Goal: Information Seeking & Learning: Learn about a topic

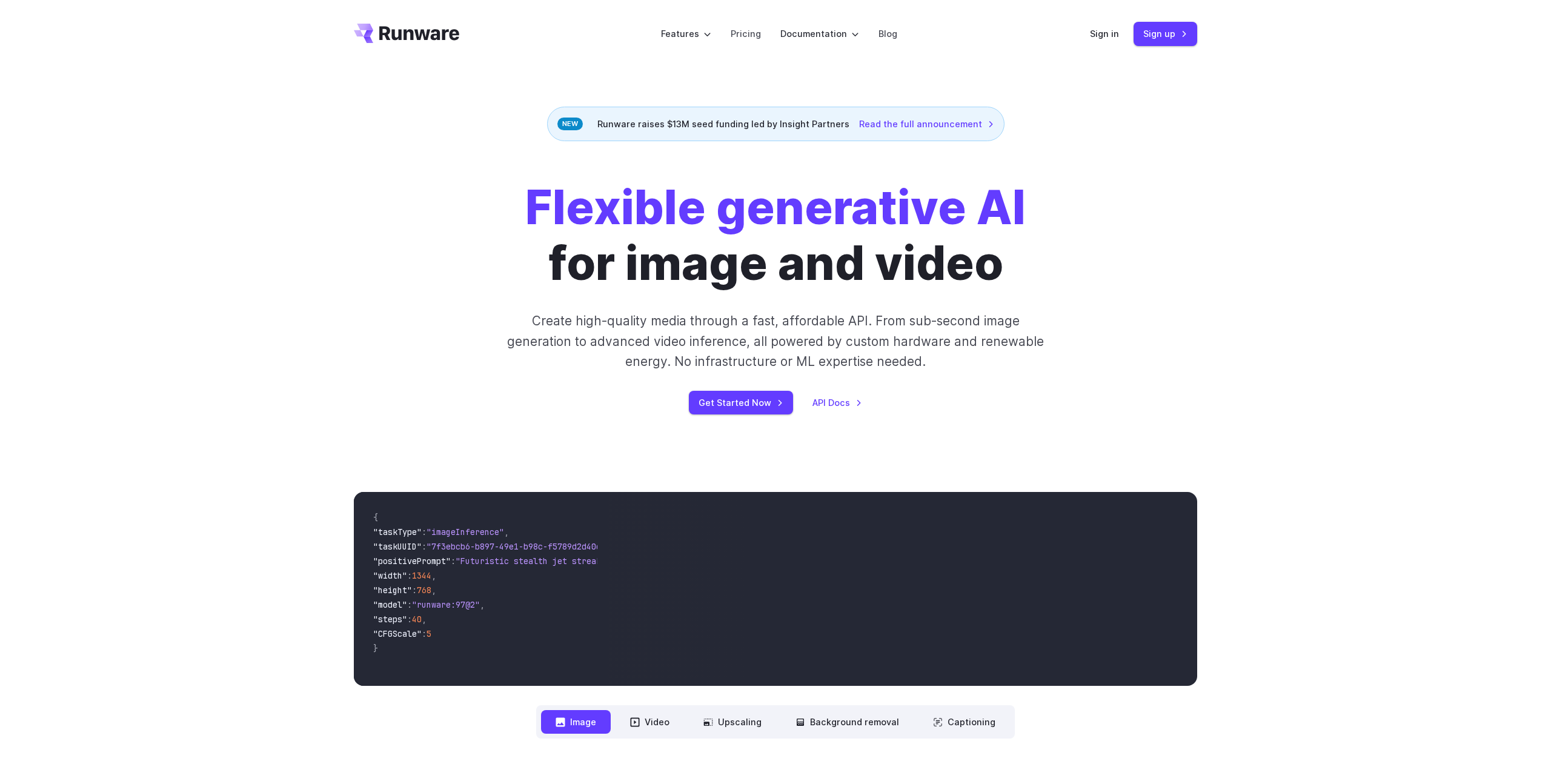
click at [332, 309] on div "Flexible generative AI for image and video Create high-quality media through a …" at bounding box center [776, 297] width 1551 height 312
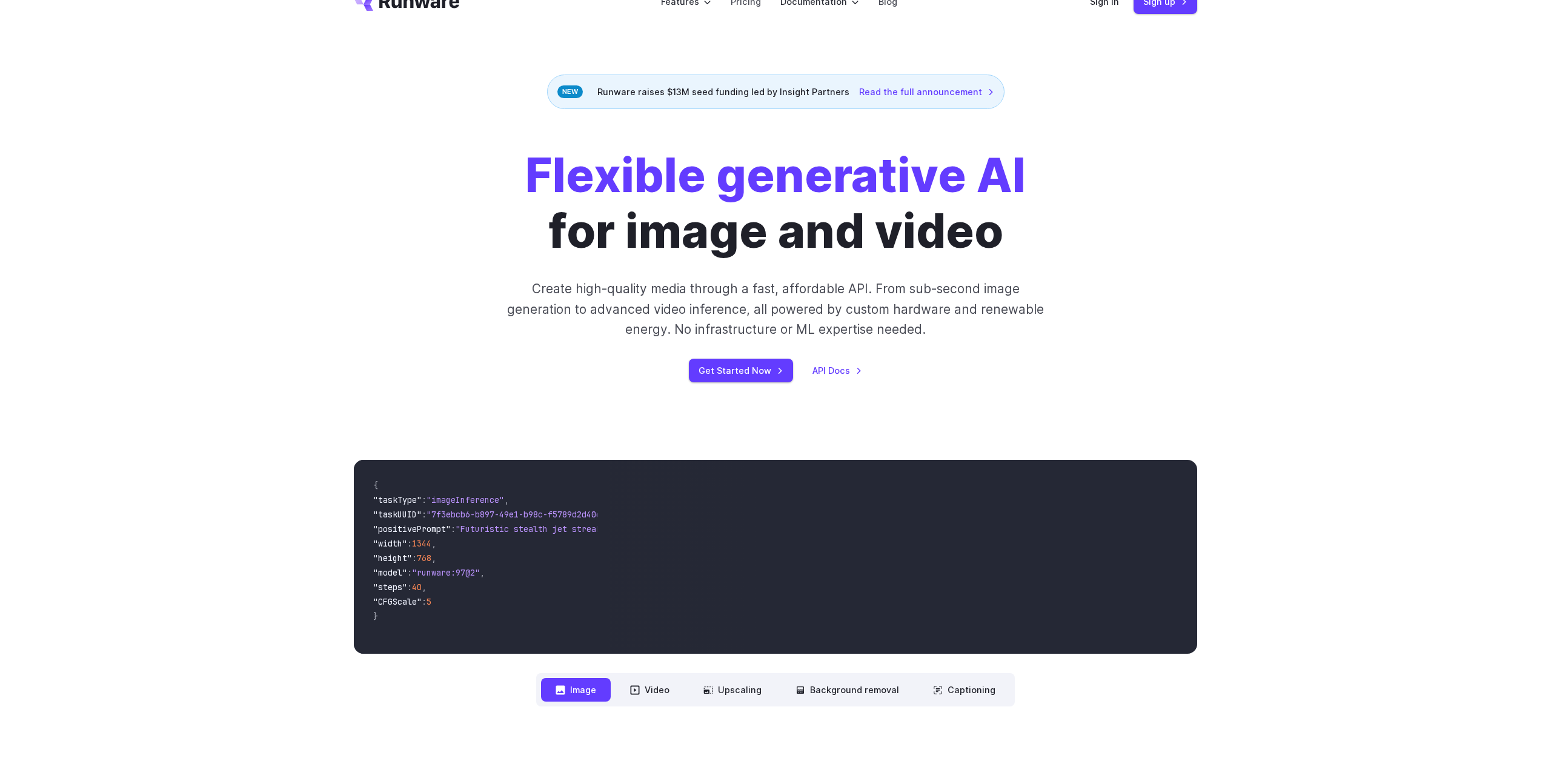
scroll to position [70, 0]
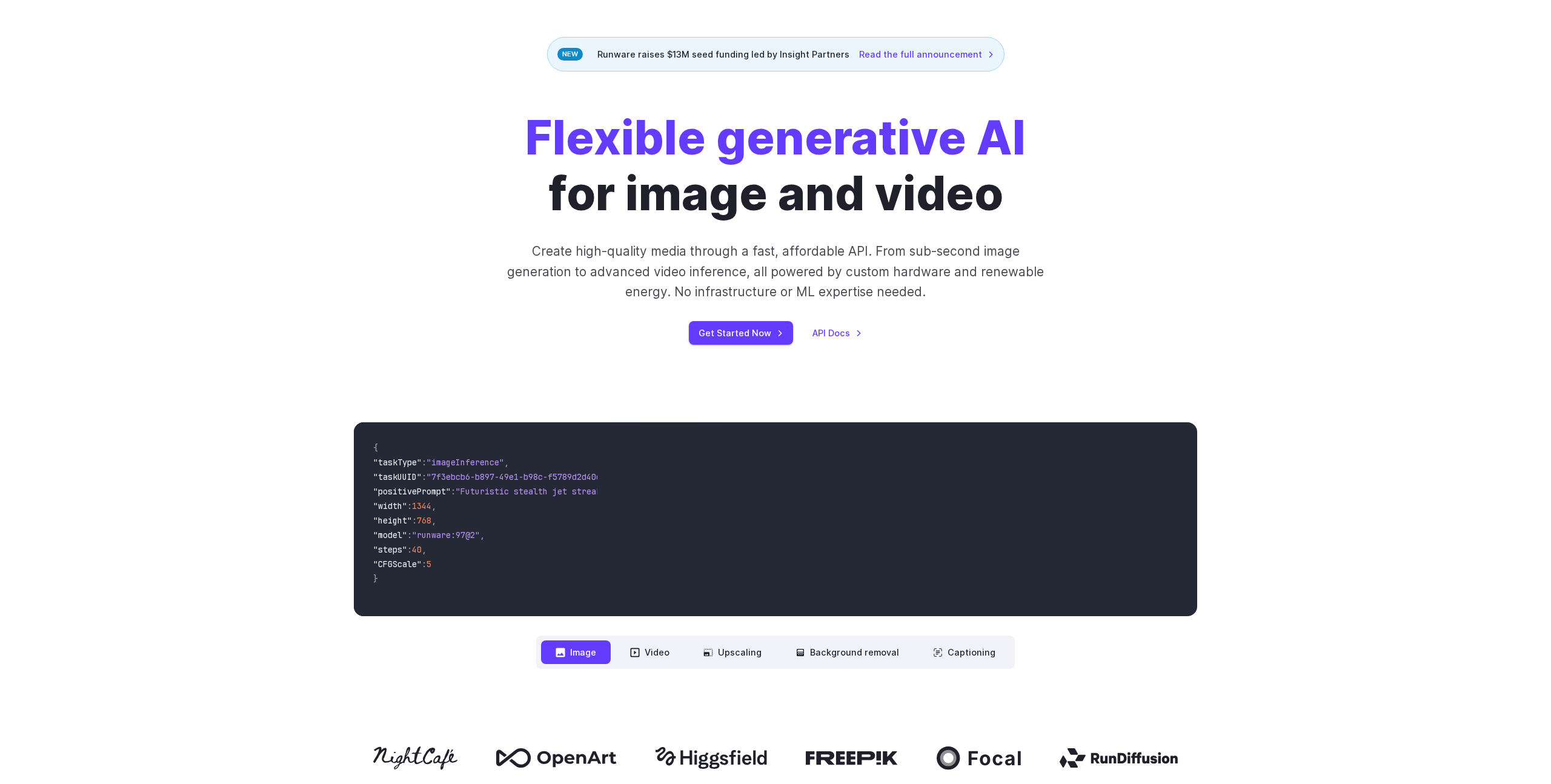
click at [300, 395] on div "**********" at bounding box center [776, 546] width 1551 height 324
click at [307, 422] on div "**********" at bounding box center [776, 546] width 1551 height 324
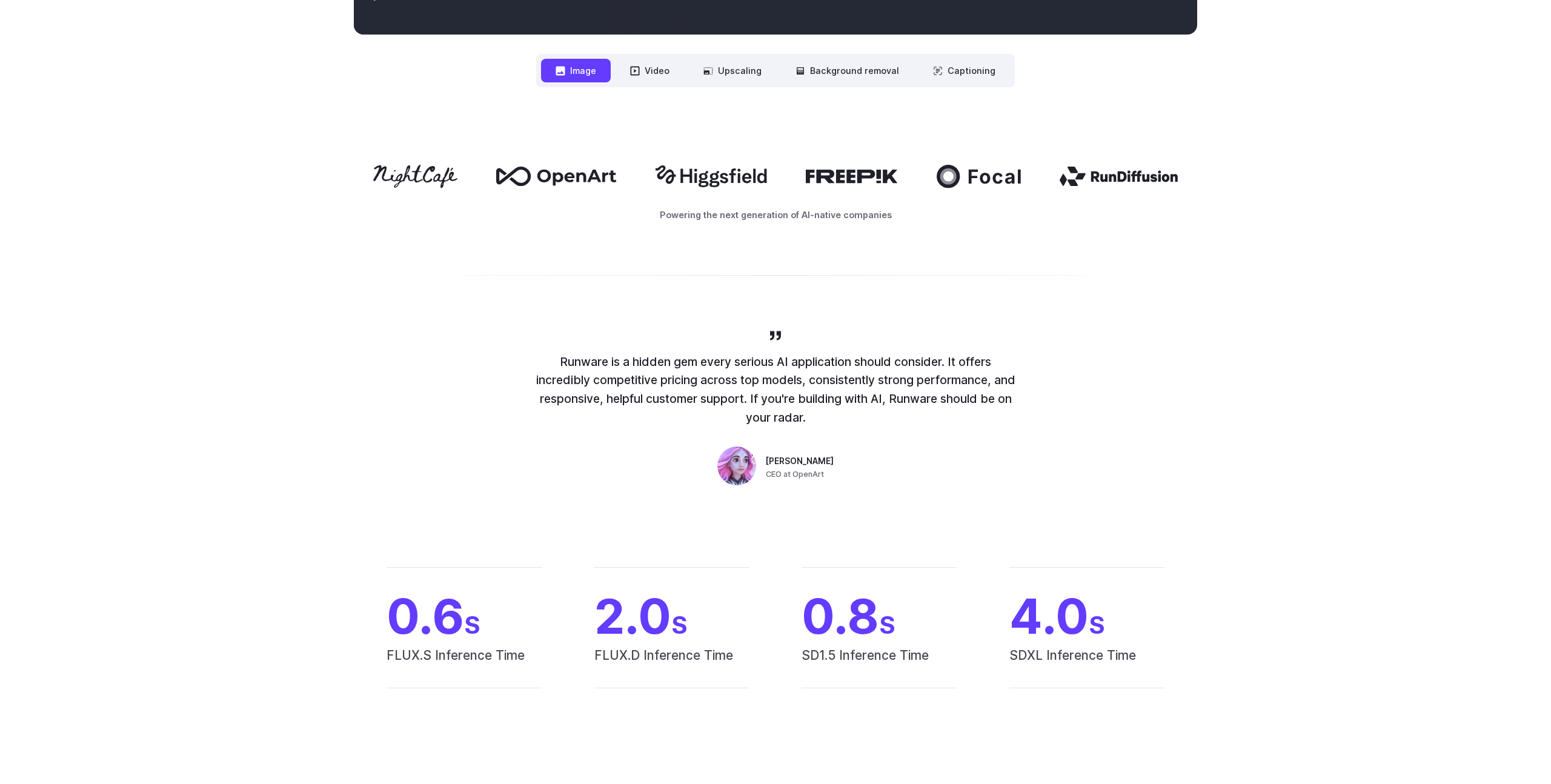
scroll to position [790, 0]
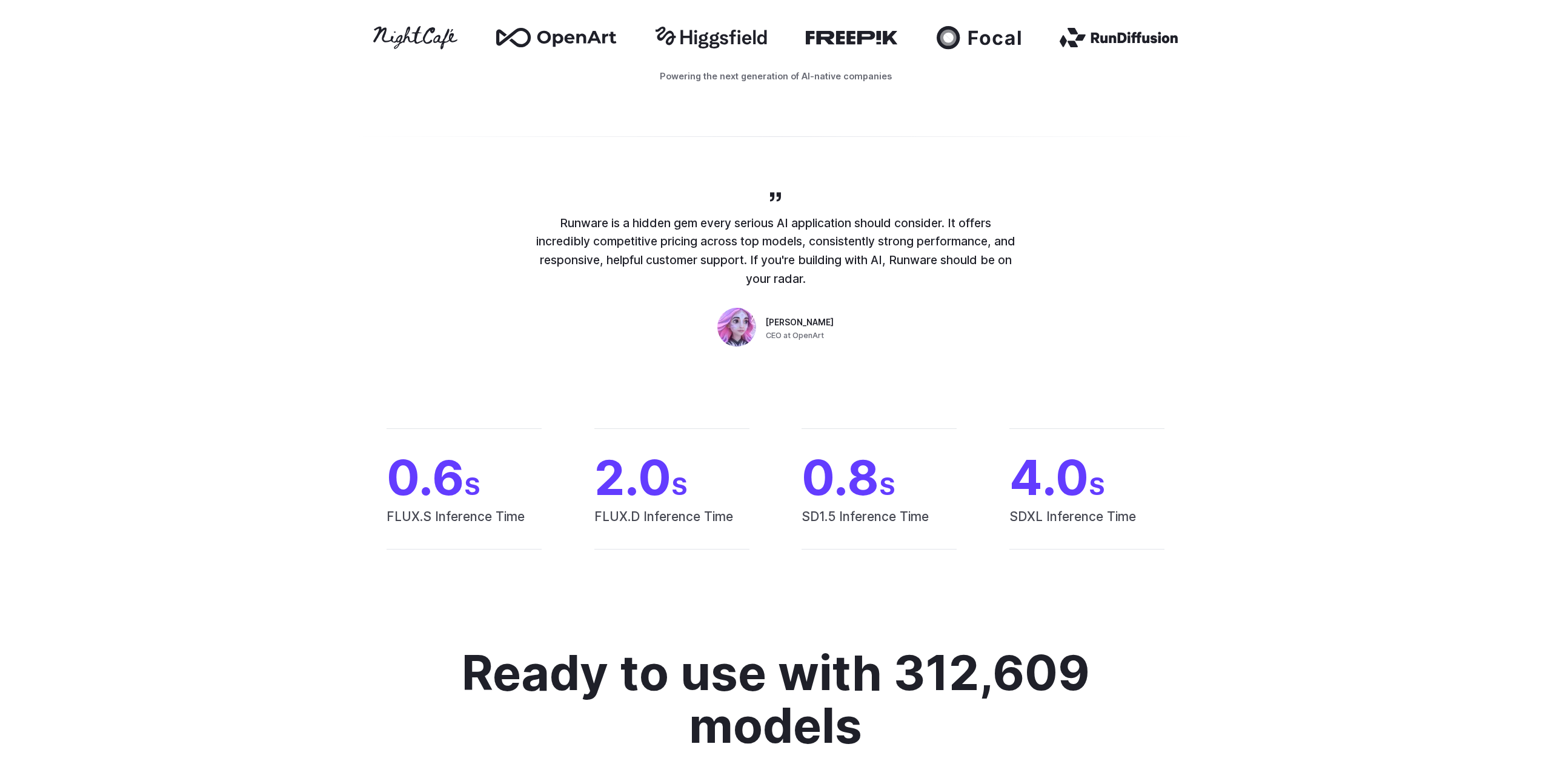
click at [304, 448] on div "0.6 S FLUX.S Inference Time 2.0 S FLUX.D Inference Time 0.8 S SD1.5 Inference T…" at bounding box center [776, 488] width 1551 height 199
click at [315, 465] on div "0.6 S FLUX.S Inference Time 2.0 S FLUX.D Inference Time 0.8 S SD1.5 Inference T…" at bounding box center [776, 488] width 1551 height 199
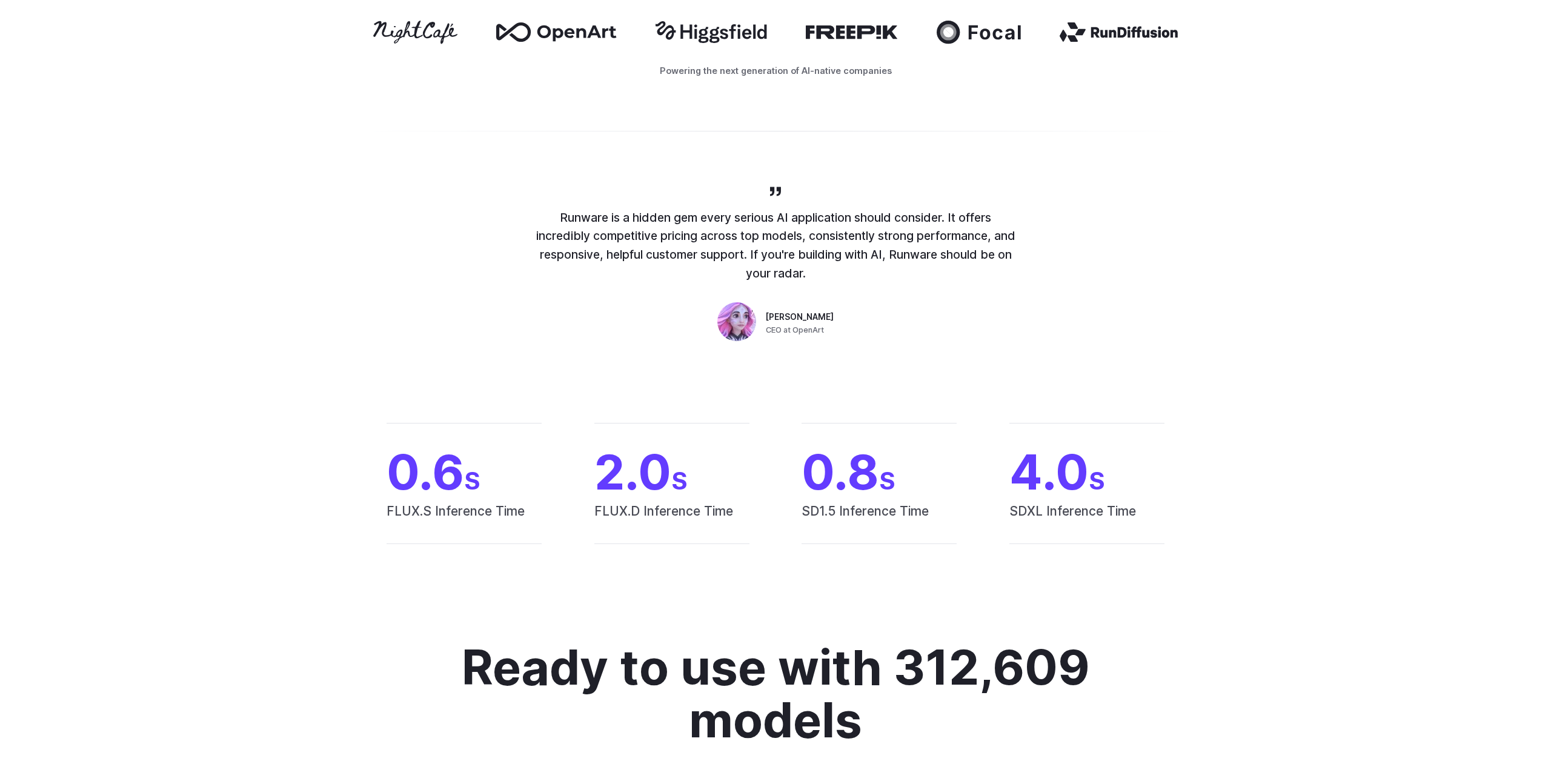
scroll to position [796, 0]
click at [325, 471] on div "0.6 S FLUX.S Inference Time 2.0 S FLUX.D Inference Time 0.8 S SD1.5 Inference T…" at bounding box center [776, 482] width 1551 height 199
click at [334, 473] on div "0.6 S FLUX.S Inference Time 2.0 S FLUX.D Inference Time 0.8 S SD1.5 Inference T…" at bounding box center [776, 482] width 1551 height 199
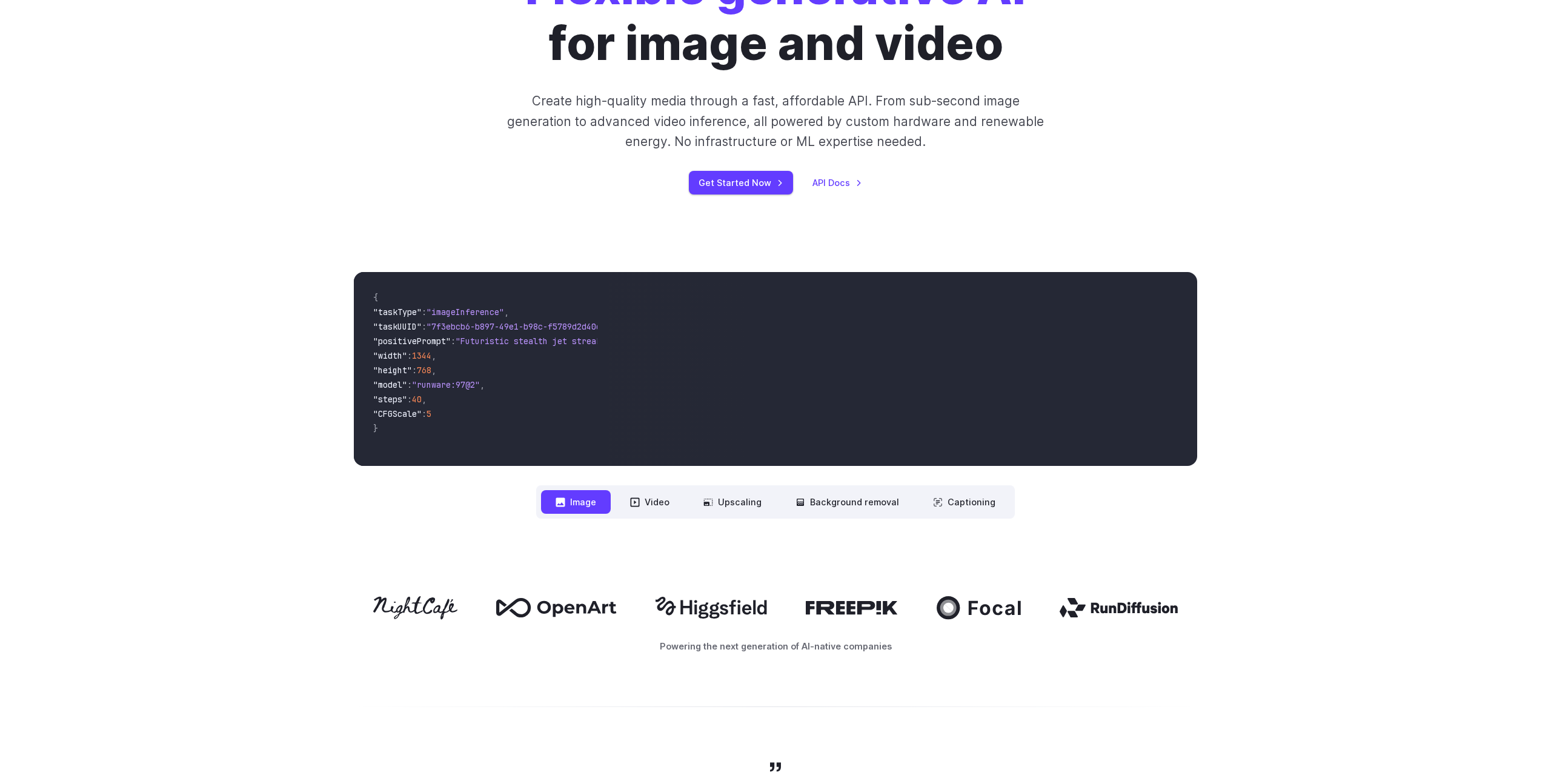
scroll to position [0, 0]
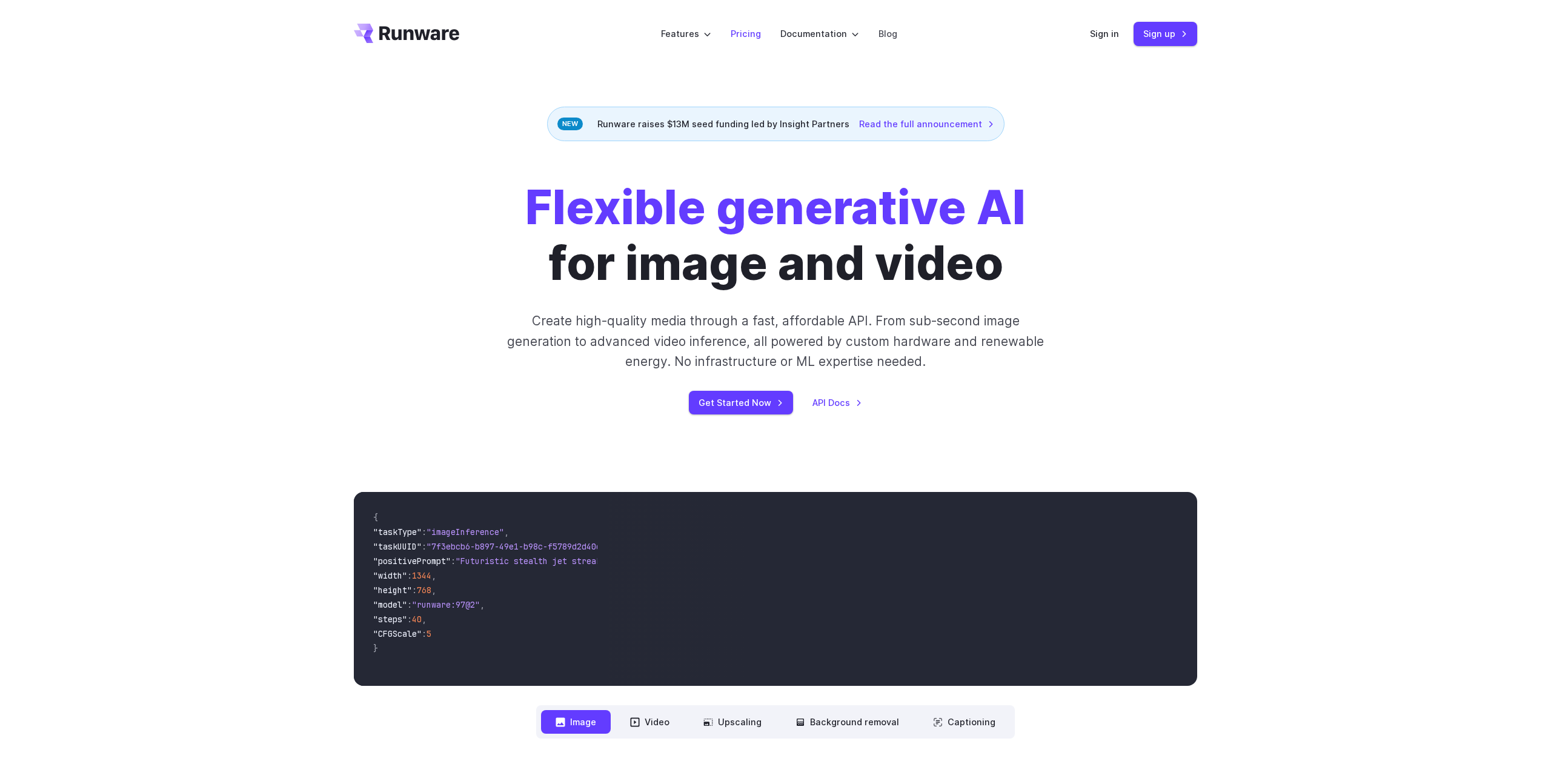
click at [745, 38] on link "Pricing" at bounding box center [745, 33] width 30 height 14
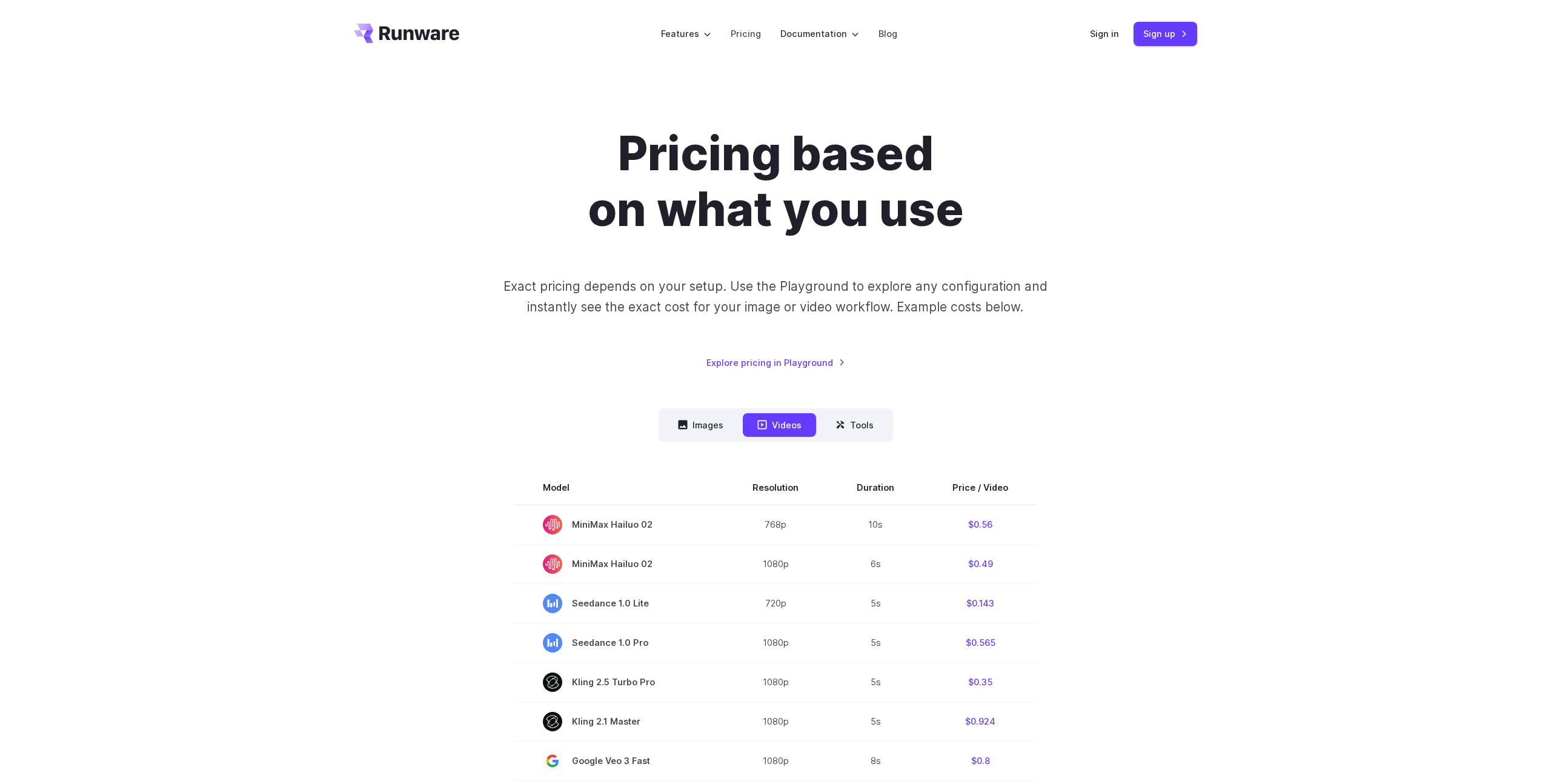
click at [442, 353] on div "Pricing based on what you use Exact pricing depends on your setup. Use the Play…" at bounding box center [776, 247] width 844 height 243
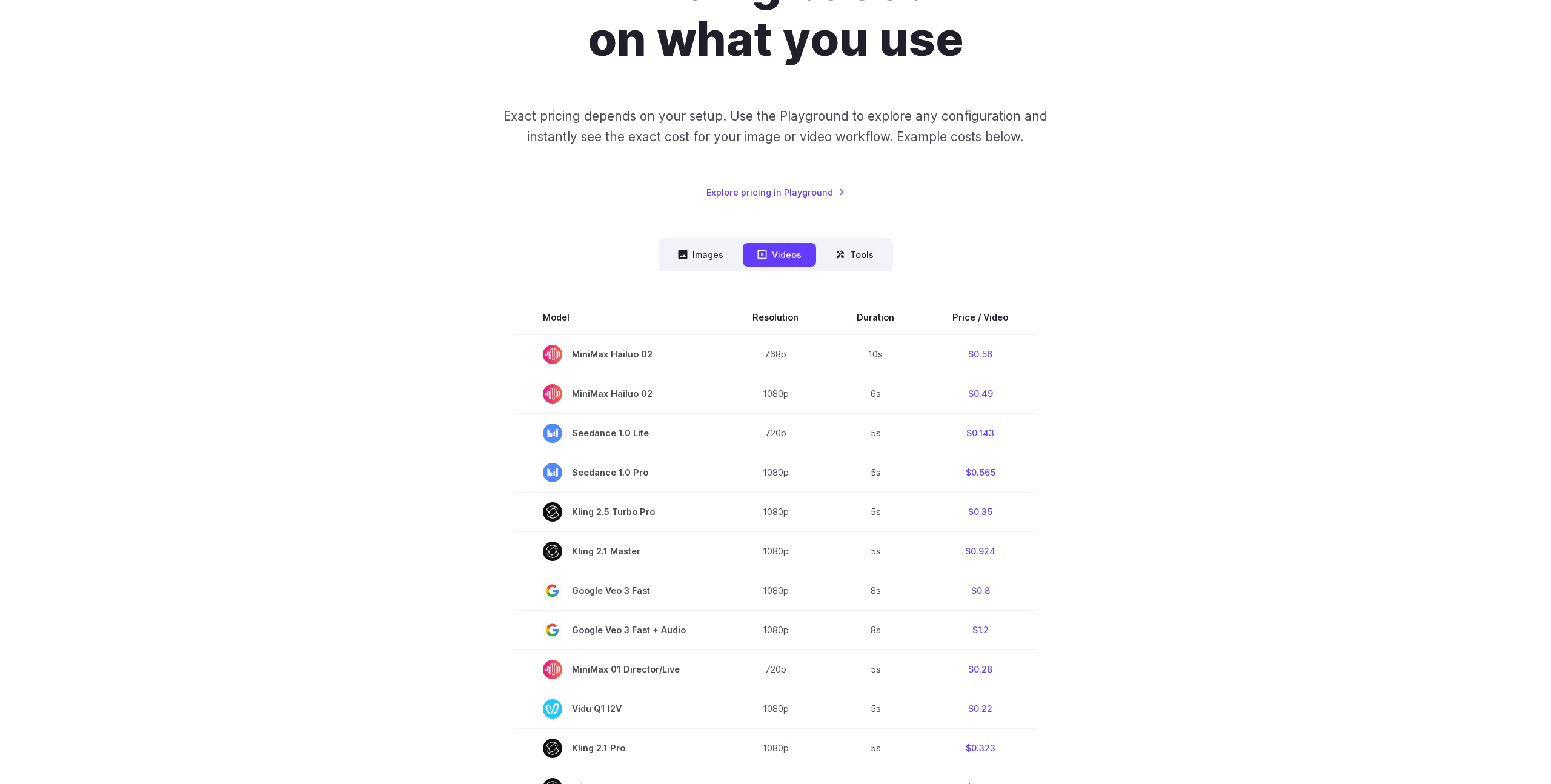
scroll to position [226, 0]
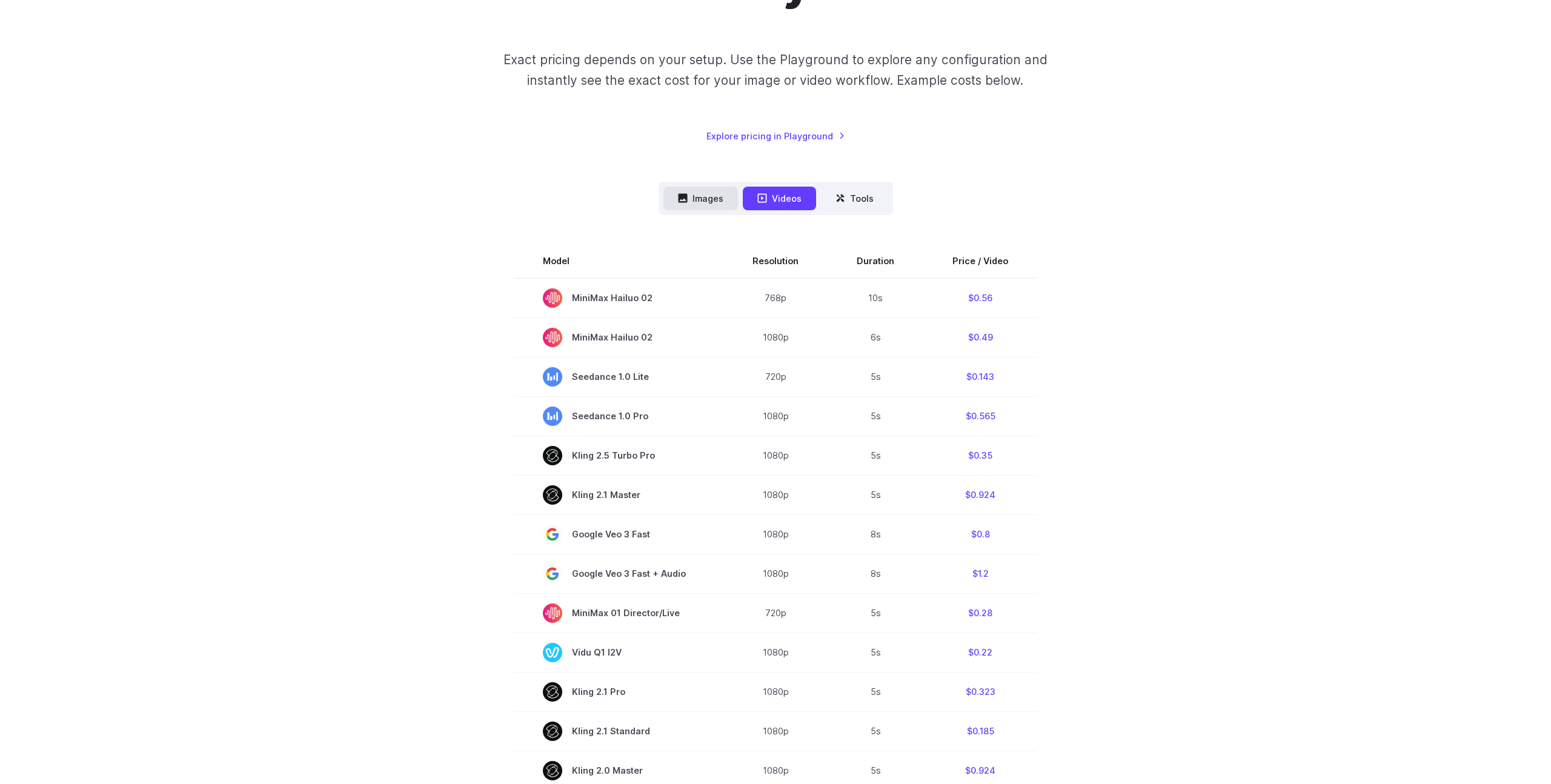
click at [672, 204] on button "Images" at bounding box center [701, 198] width 75 height 24
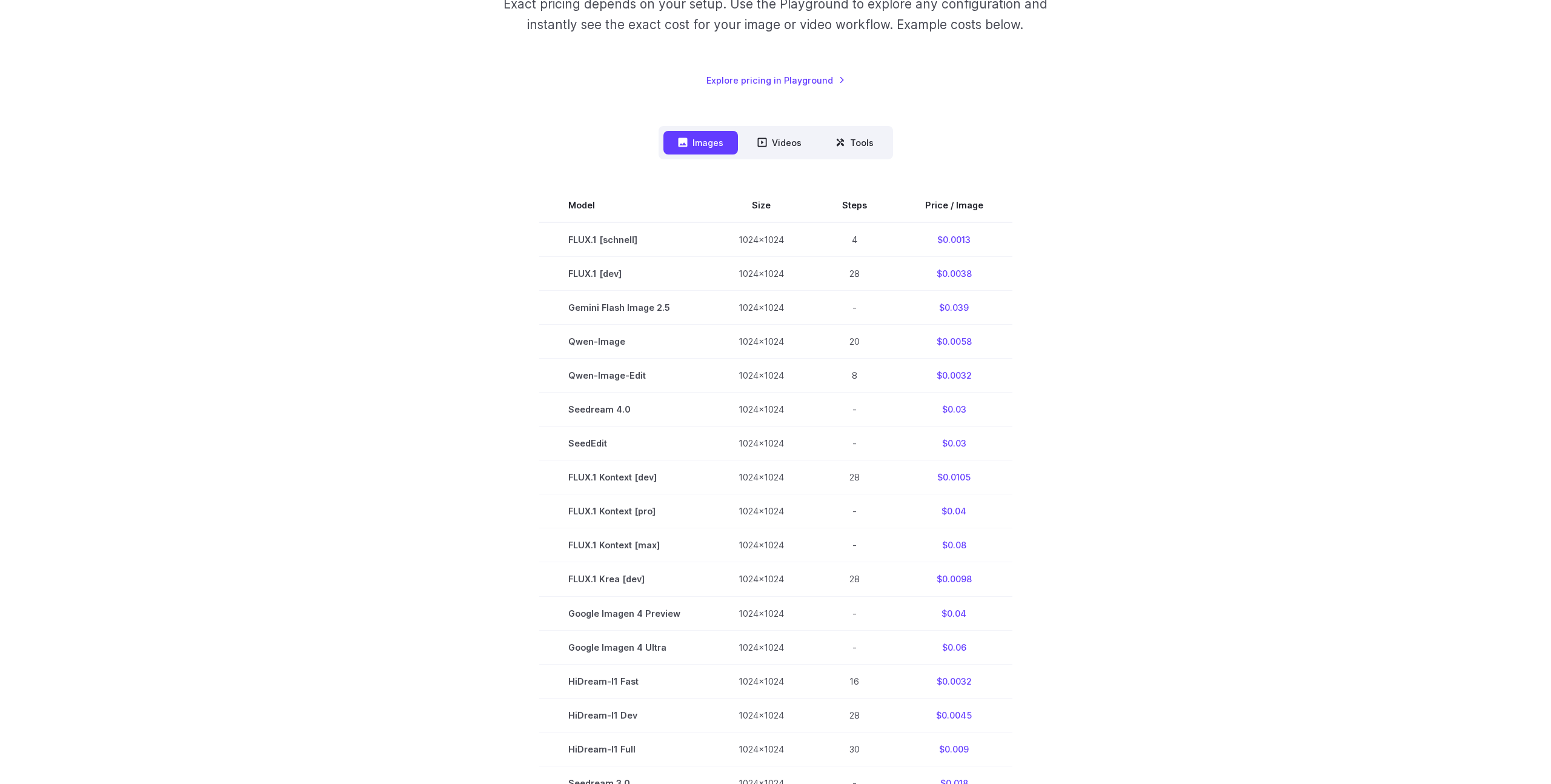
scroll to position [0, 0]
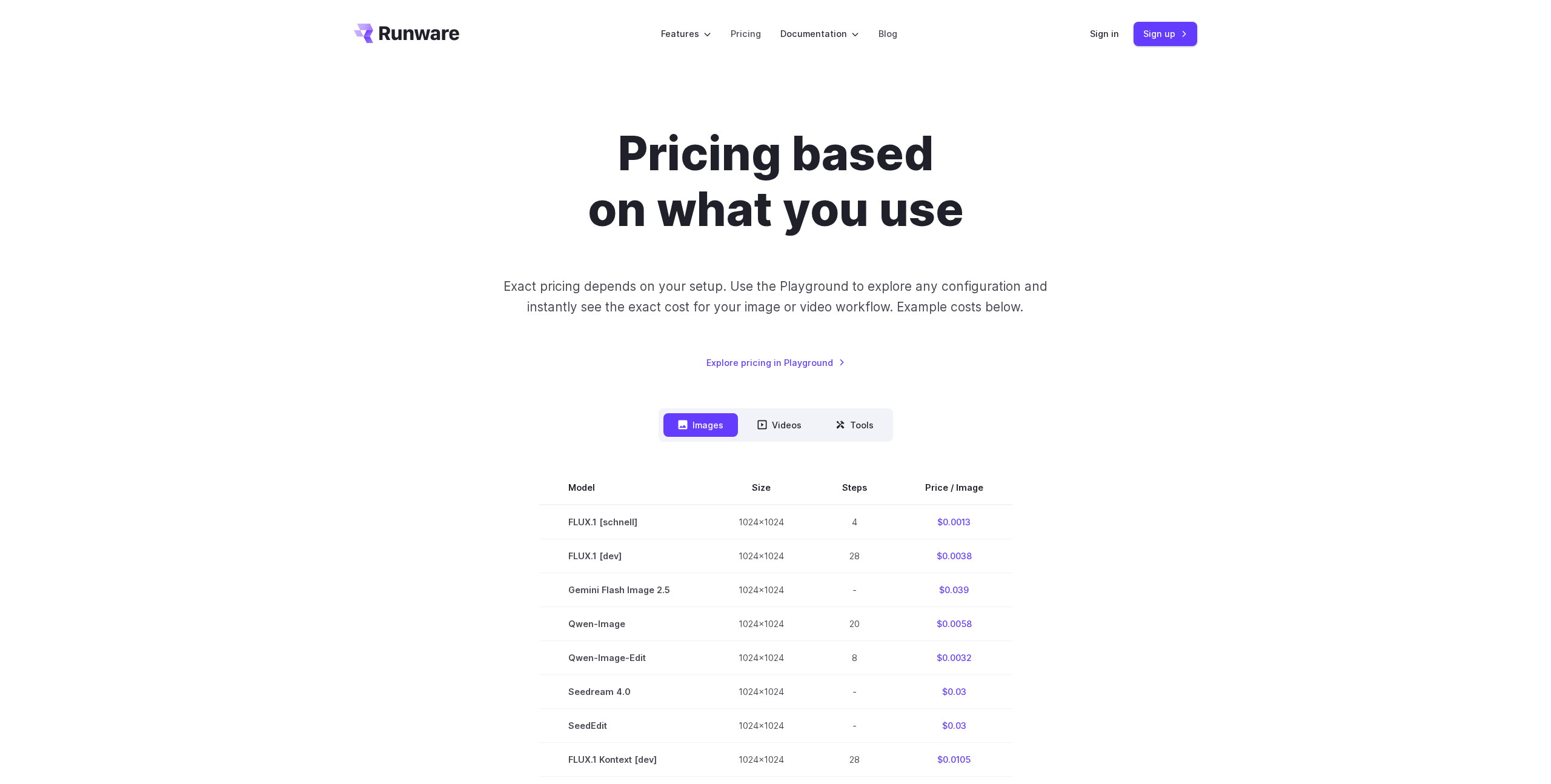
click at [991, 434] on div "Images Videos Tools ****** ****** ***** Model Size Steps Price / Image FLUX.1 […" at bounding box center [776, 795] width 844 height 775
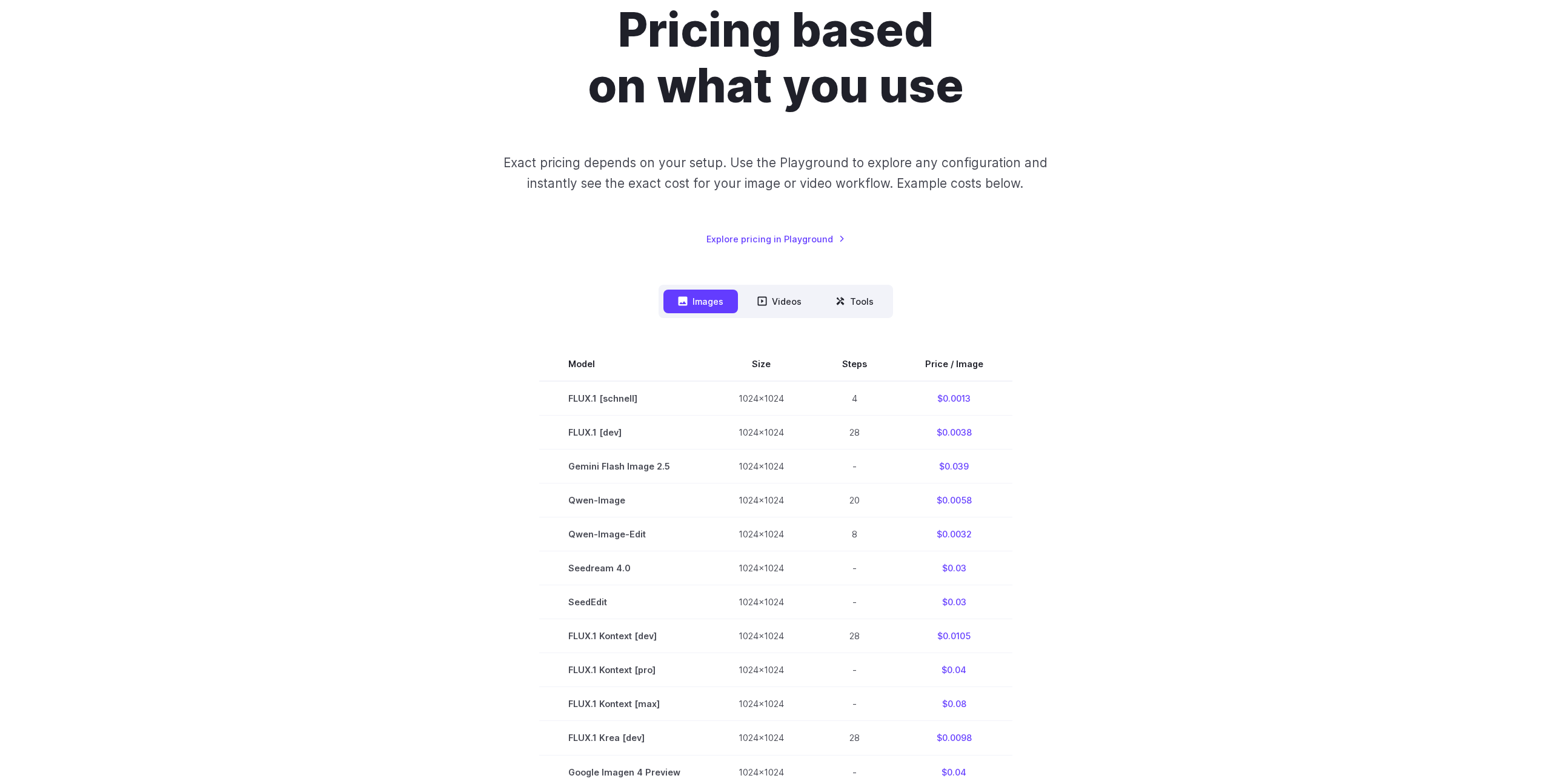
click at [1020, 426] on section "Model Size Steps Price / Image FLUX.1 [schnell] 1024x1024 4 $0.0013 FLUX.1 [dev…" at bounding box center [776, 703] width 844 height 713
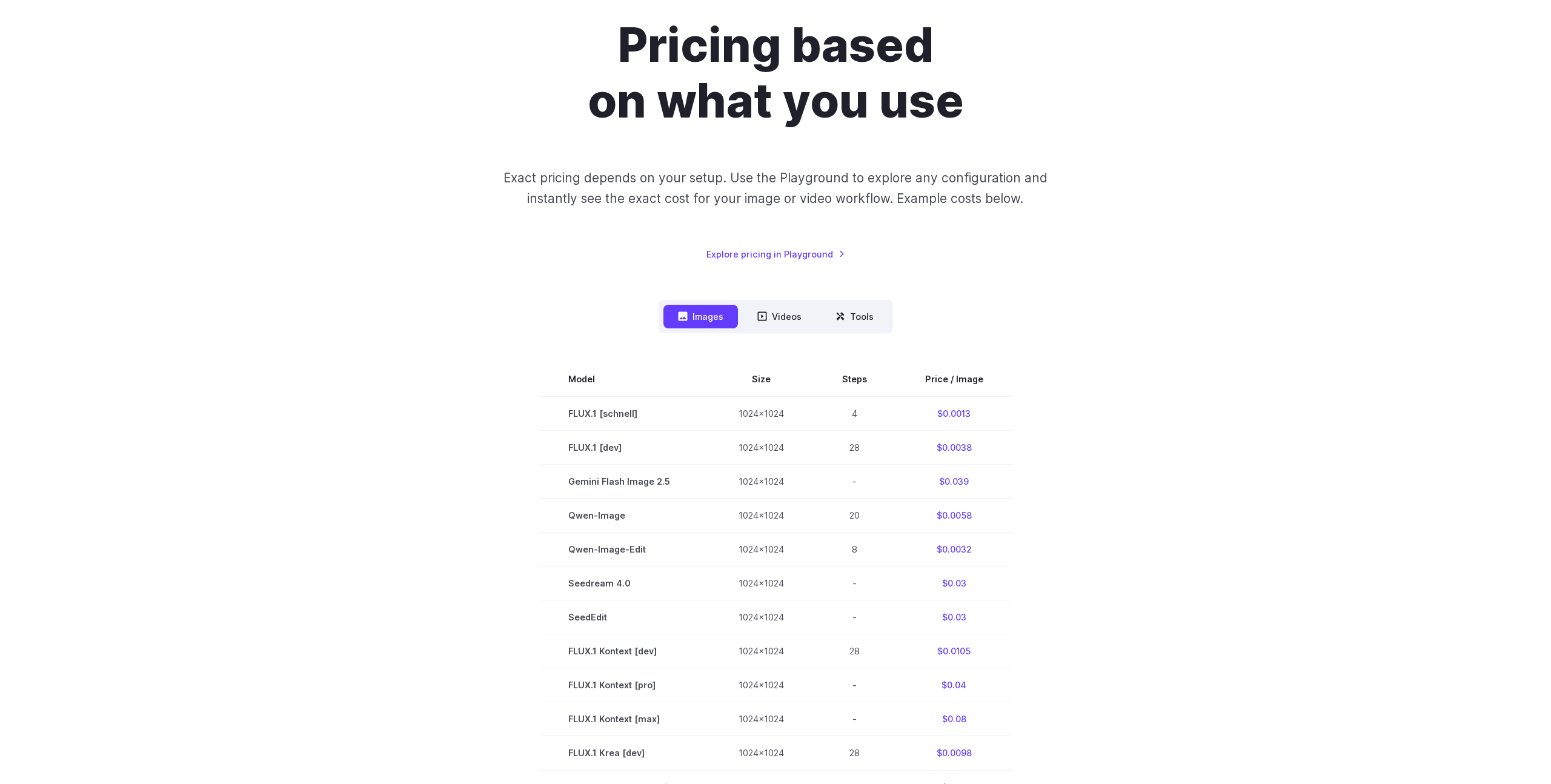
click at [1020, 426] on section "Model Size Steps Price / Image FLUX.1 [schnell] 1024x1024 4 $0.0013 FLUX.1 [dev…" at bounding box center [776, 718] width 844 height 713
click at [772, 251] on link "Explore pricing in Playground" at bounding box center [776, 254] width 139 height 14
click at [378, 233] on div "Pricing based on what you use Exact pricing depends on your setup. Use the Play…" at bounding box center [776, 139] width 844 height 243
click at [440, 265] on div "Pricing based on what you use Exact pricing depends on your setup. Use the Play…" at bounding box center [776, 573] width 844 height 1112
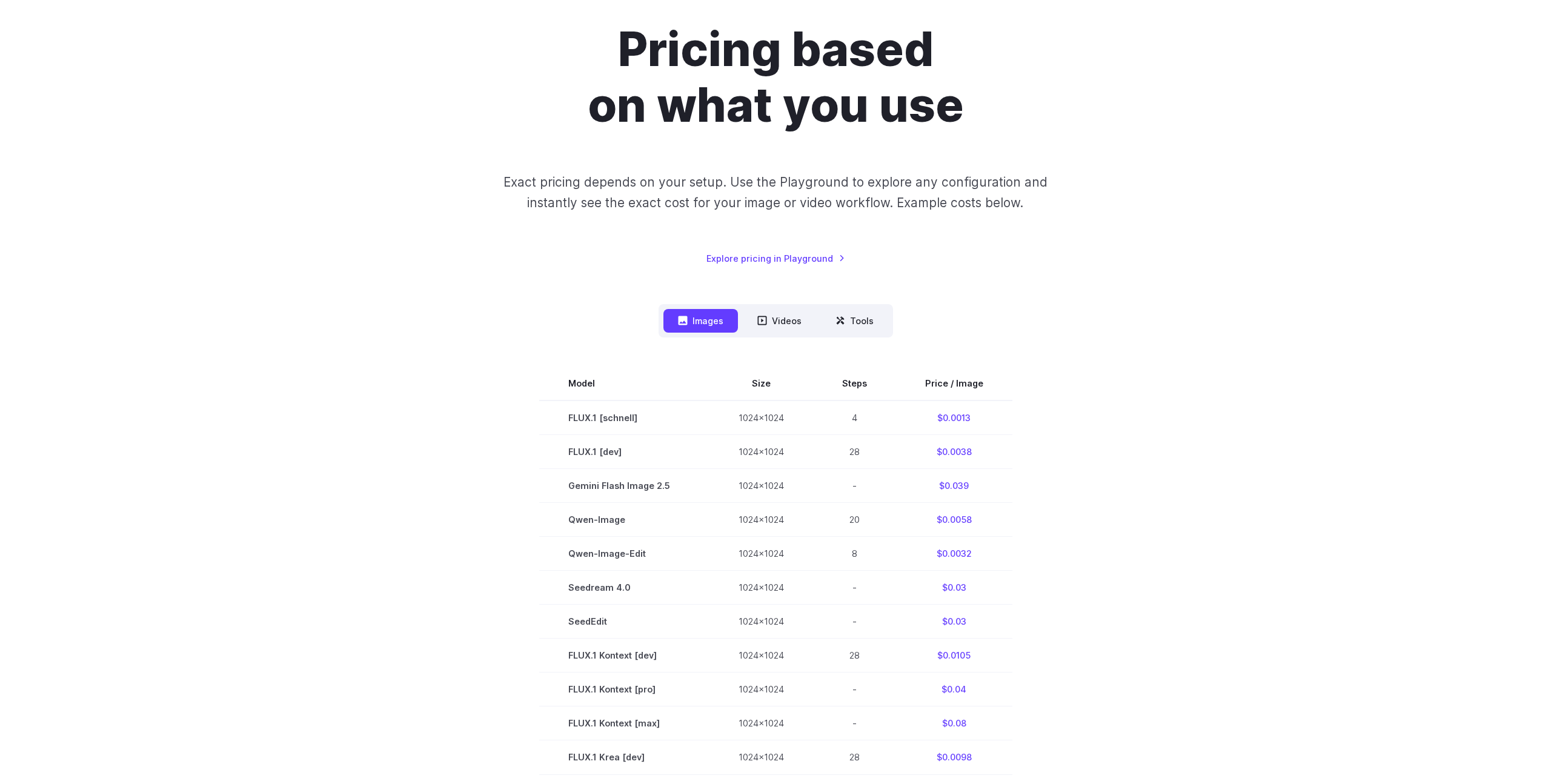
click at [482, 312] on div "Images Videos Tools ****** ****** ***** Model Size Steps Price / Image FLUX.1 […" at bounding box center [776, 692] width 844 height 775
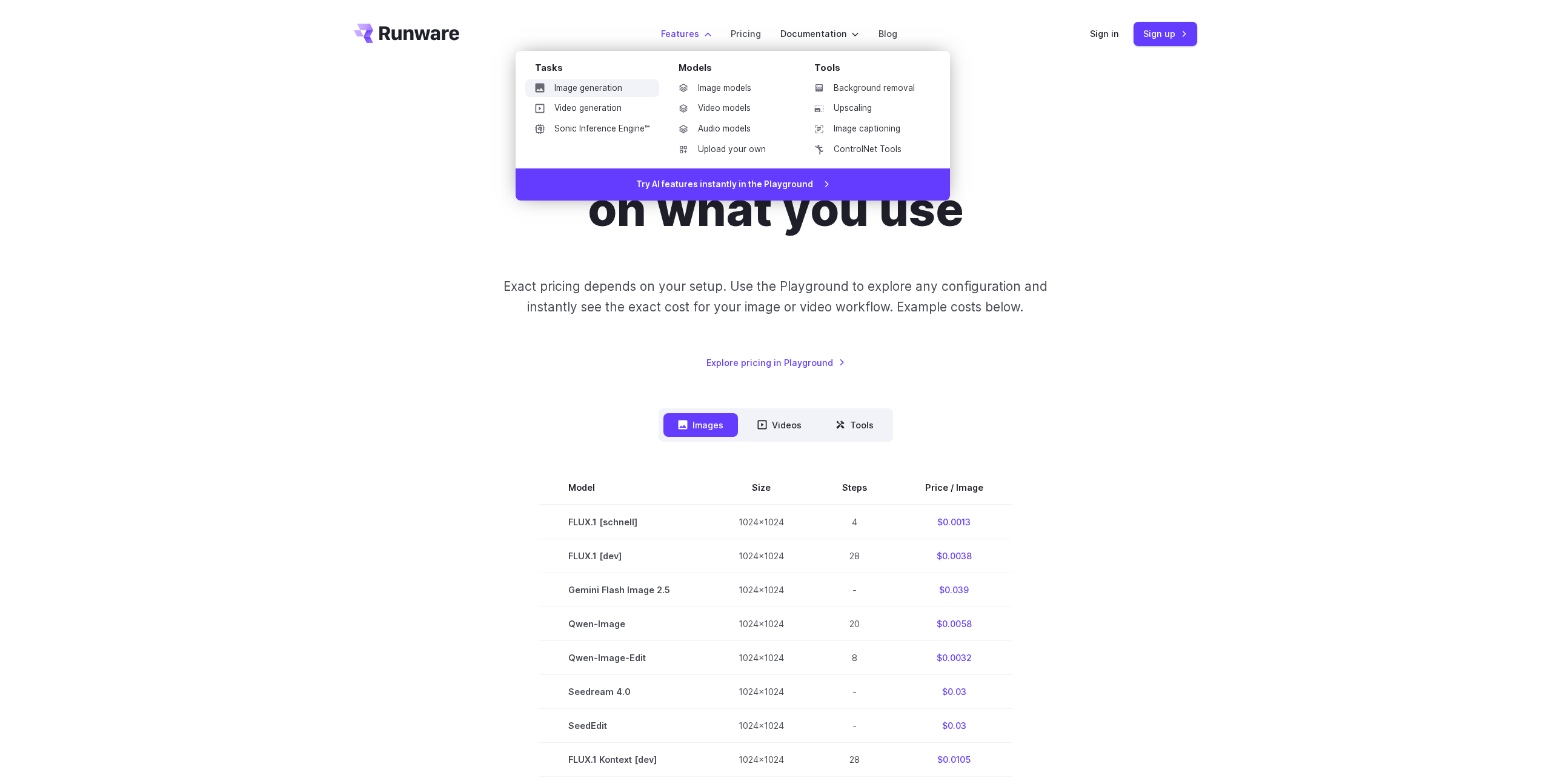
click at [602, 89] on link "Image generation" at bounding box center [592, 88] width 134 height 18
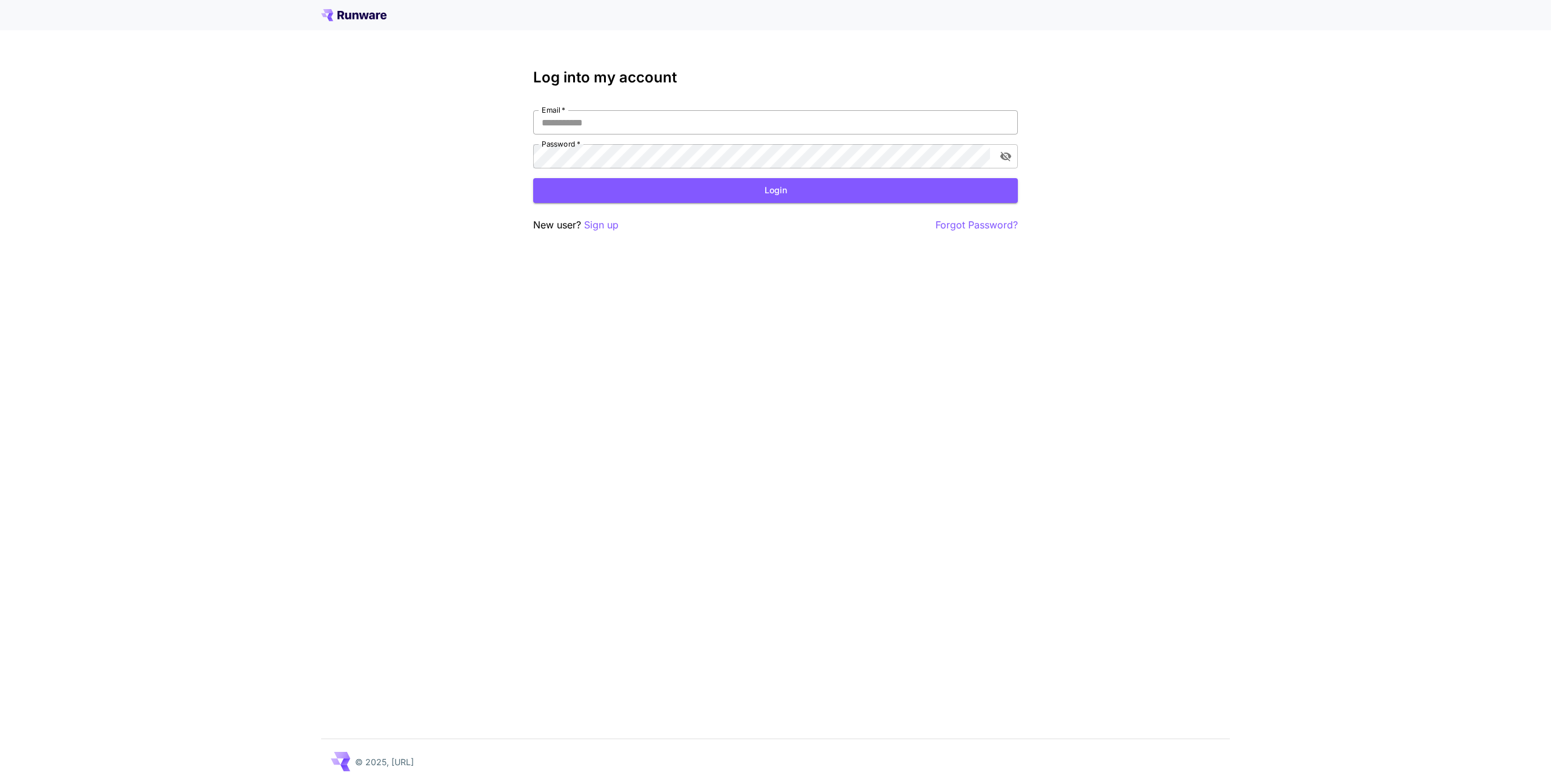
click at [607, 126] on input "Email   *" at bounding box center [776, 122] width 485 height 24
click at [456, 137] on div "Log into my account Email   * Email   * Password   * Password   * Login New use…" at bounding box center [776, 392] width 1551 height 784
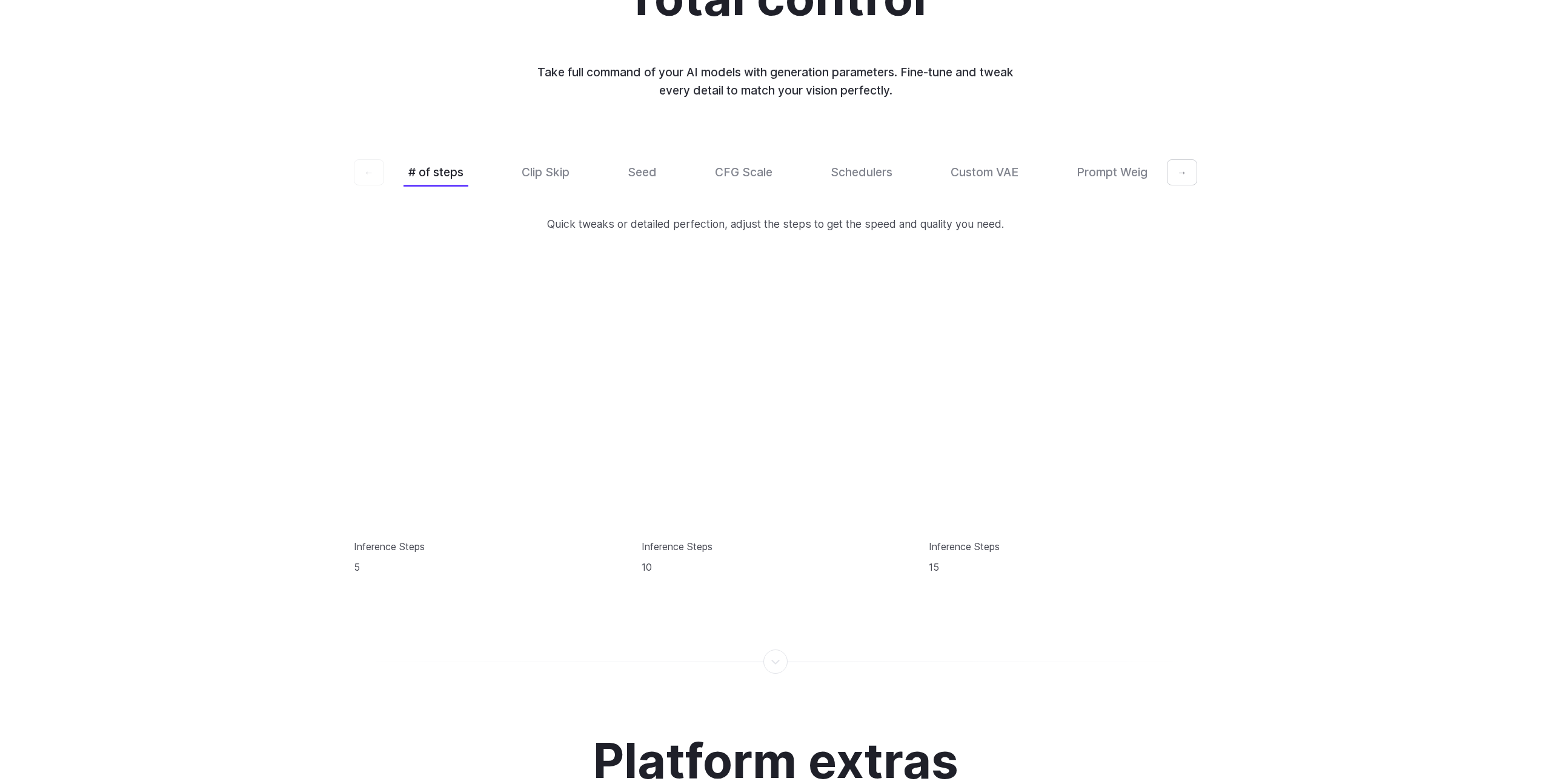
scroll to position [3675, 0]
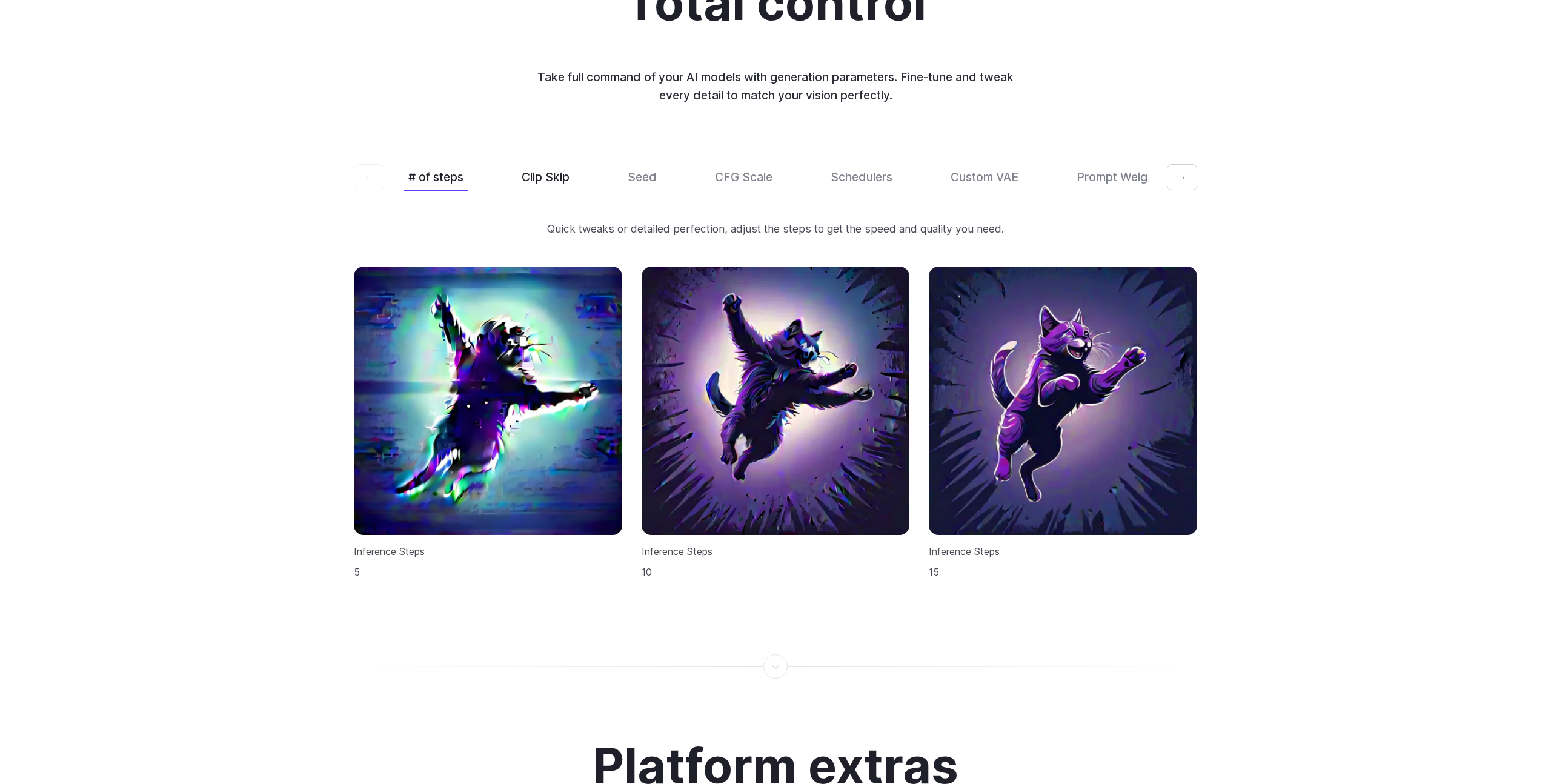
click at [556, 165] on button "Clip Skip" at bounding box center [545, 177] width 58 height 28
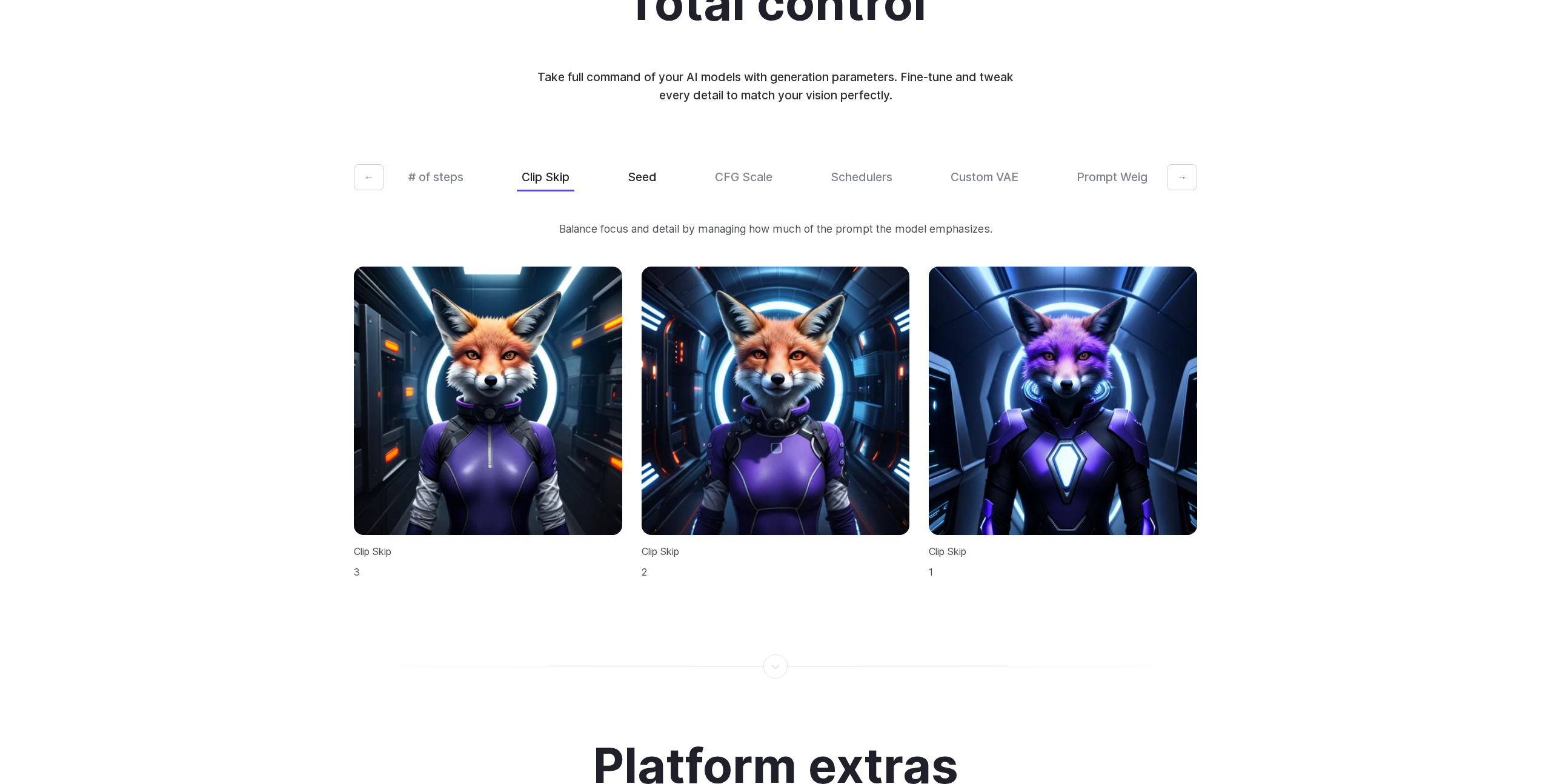
click at [651, 166] on button "Seed" at bounding box center [642, 177] width 39 height 28
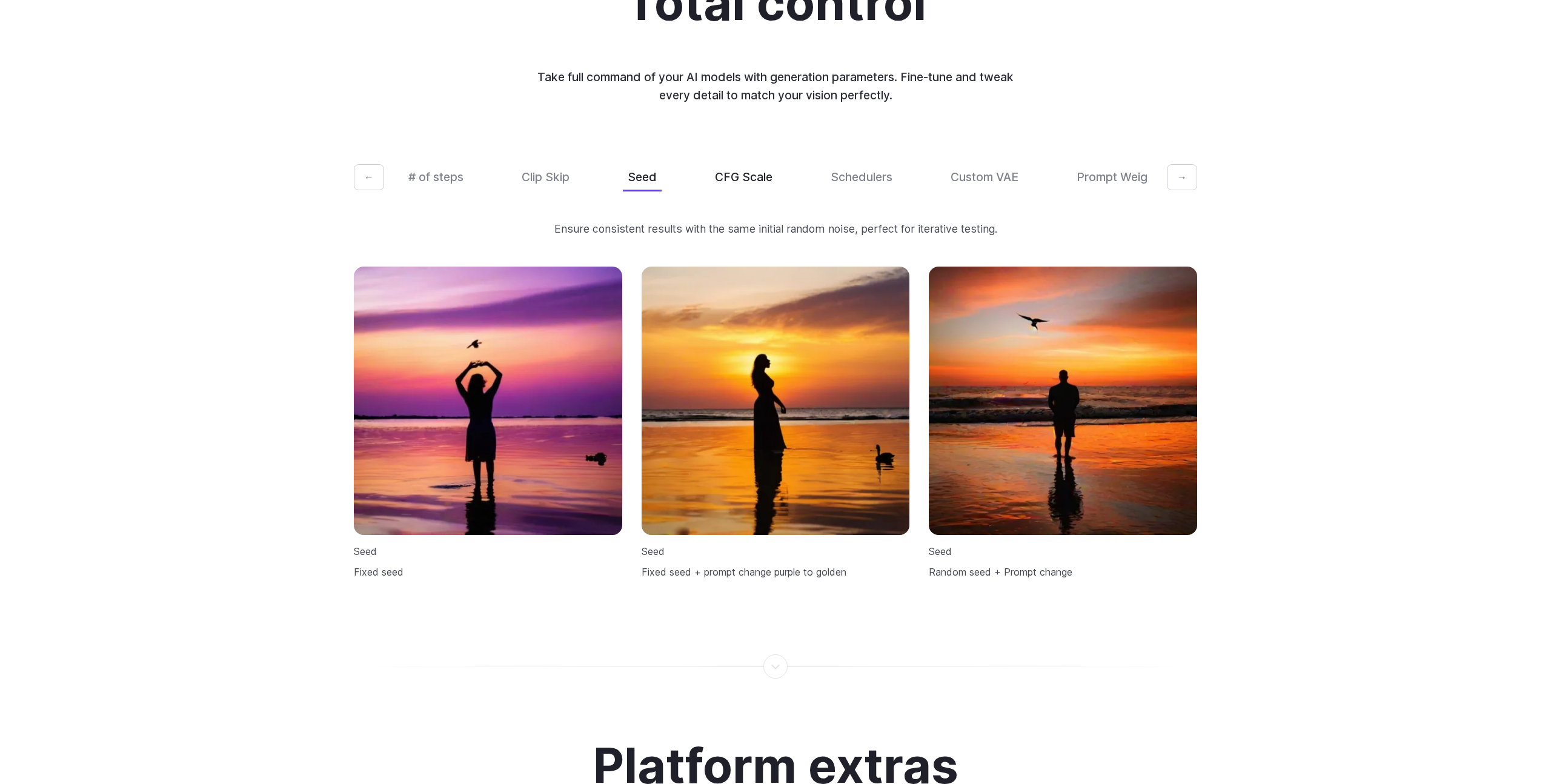
click at [732, 169] on button "CFG Scale" at bounding box center [743, 177] width 67 height 28
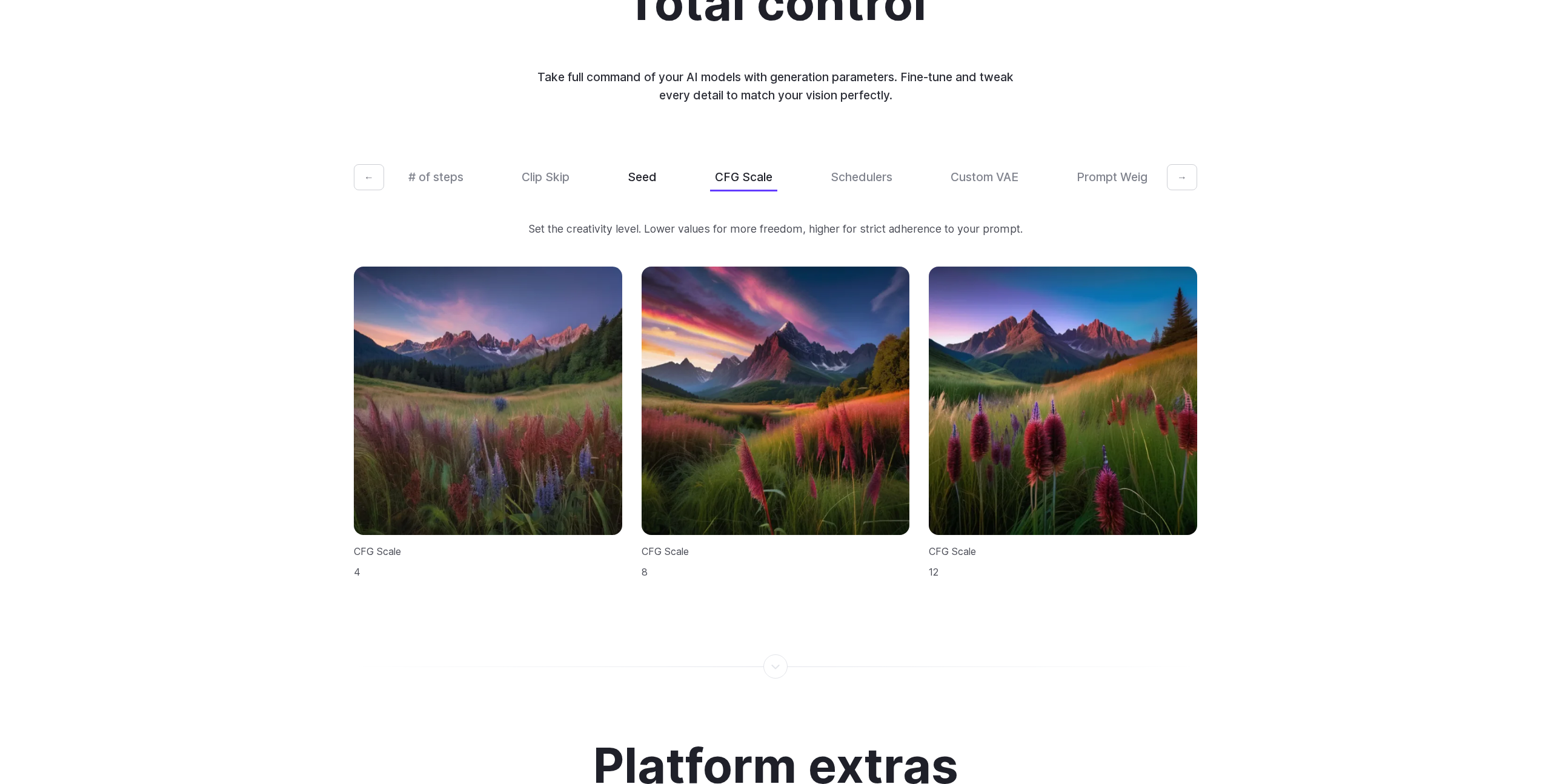
click at [647, 164] on button "Seed" at bounding box center [642, 177] width 39 height 28
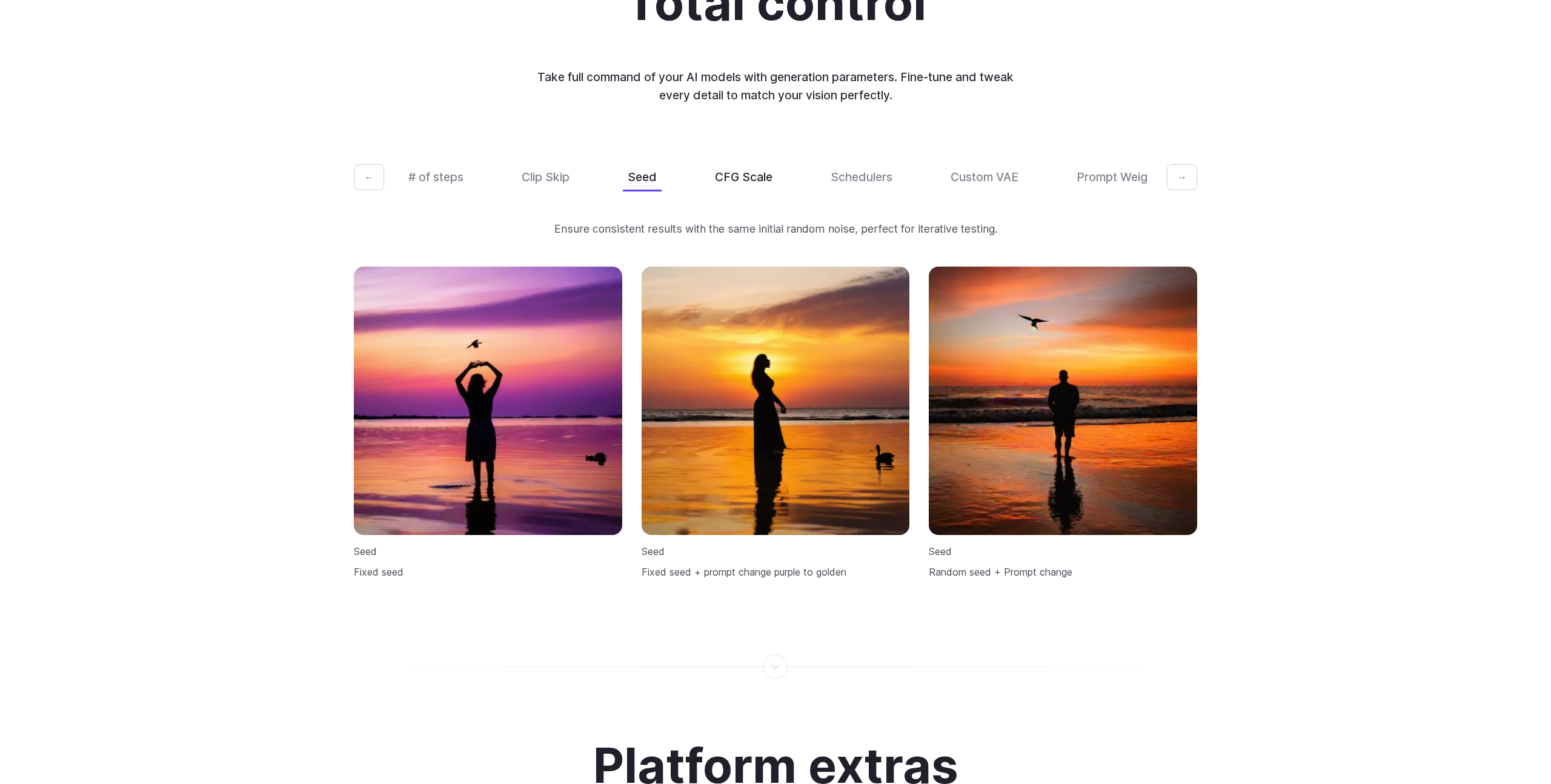
click at [750, 166] on button "CFG Scale" at bounding box center [743, 177] width 67 height 28
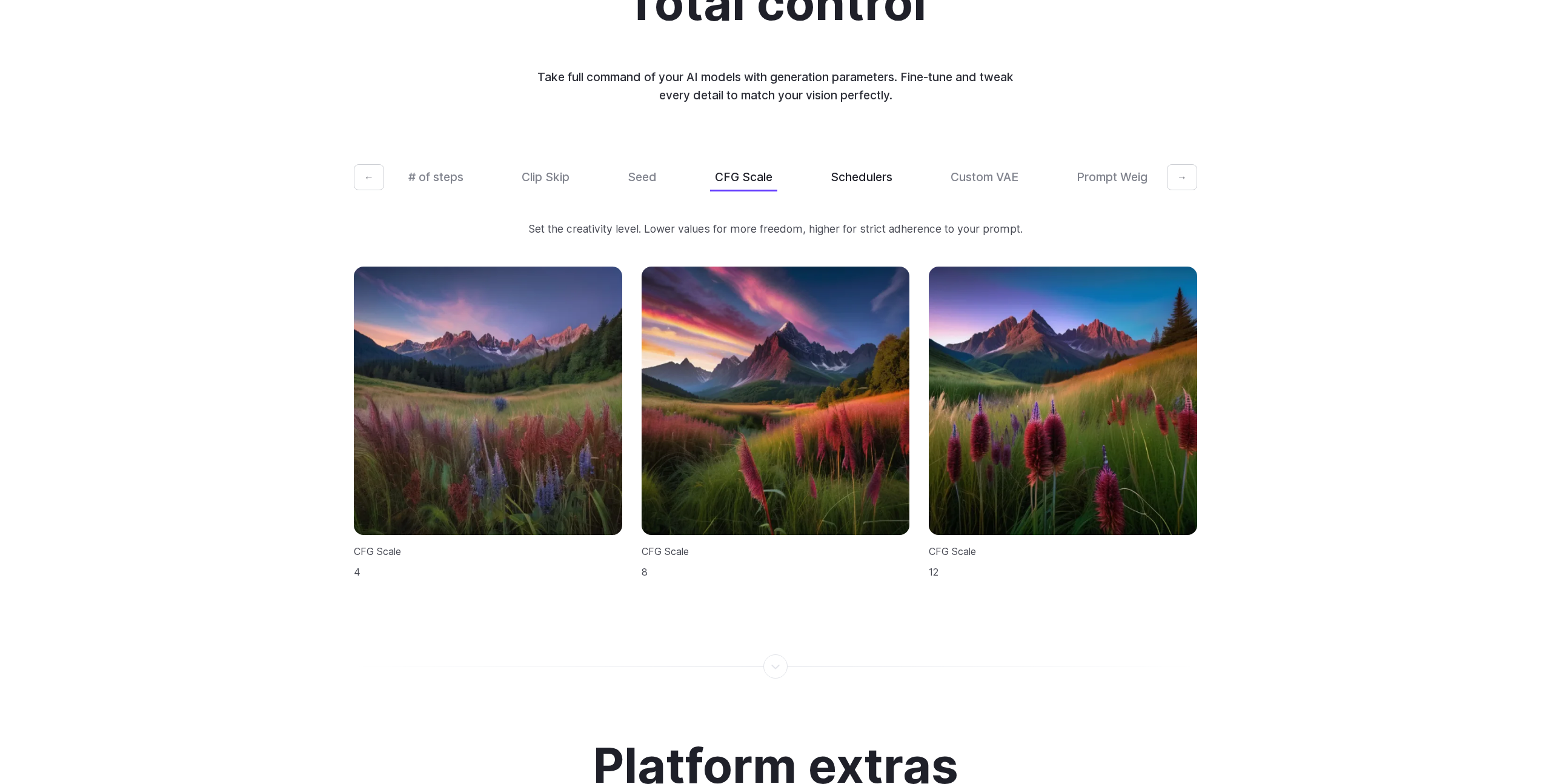
click at [849, 164] on button "Schedulers" at bounding box center [861, 177] width 71 height 28
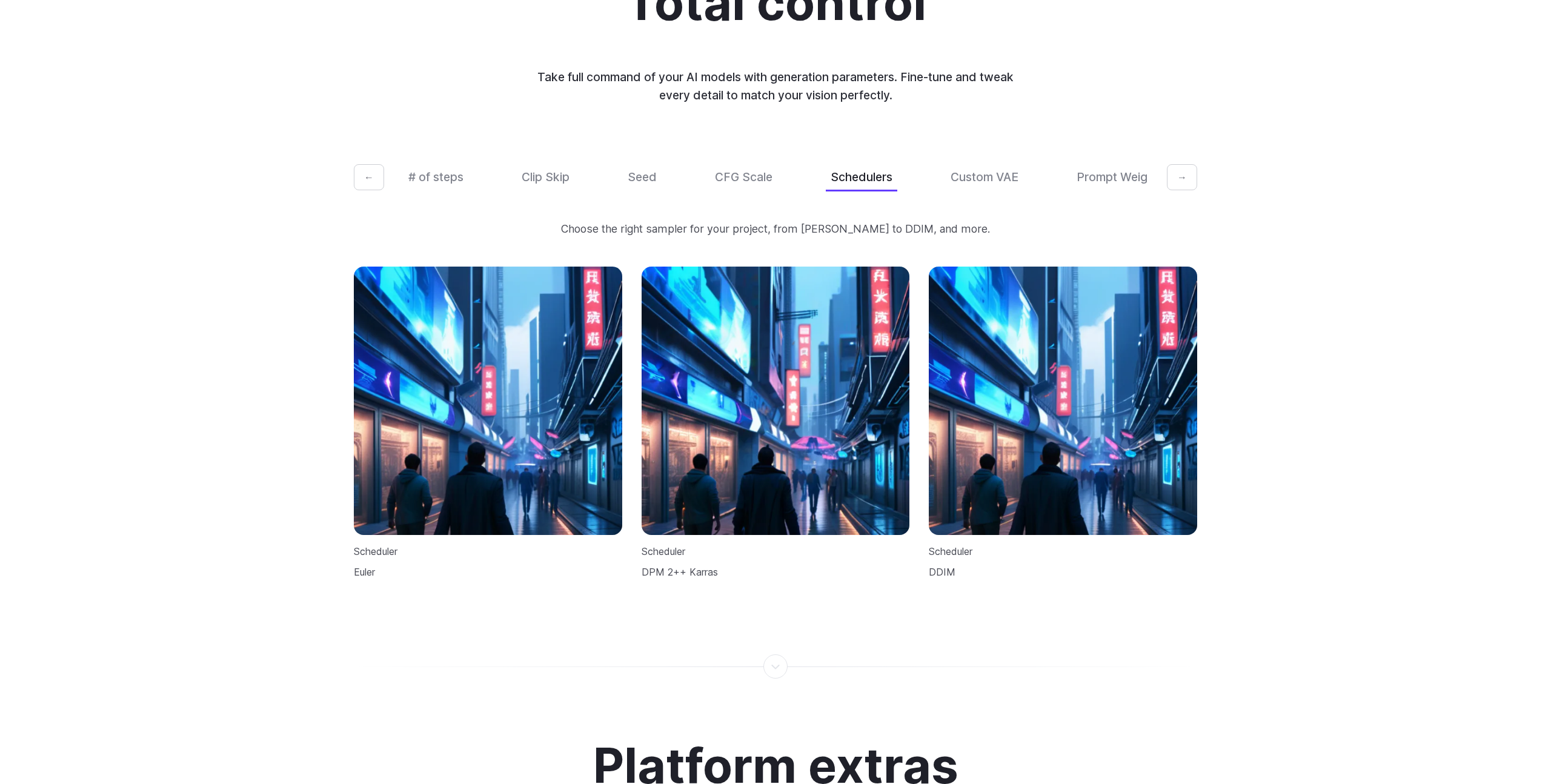
click at [938, 171] on div "# of steps Clip Skip Seed CFG Scale Schedulers Custom VAE Prompt Weights" at bounding box center [775, 177] width 744 height 28
click at [968, 163] on button "Custom VAE" at bounding box center [985, 177] width 78 height 28
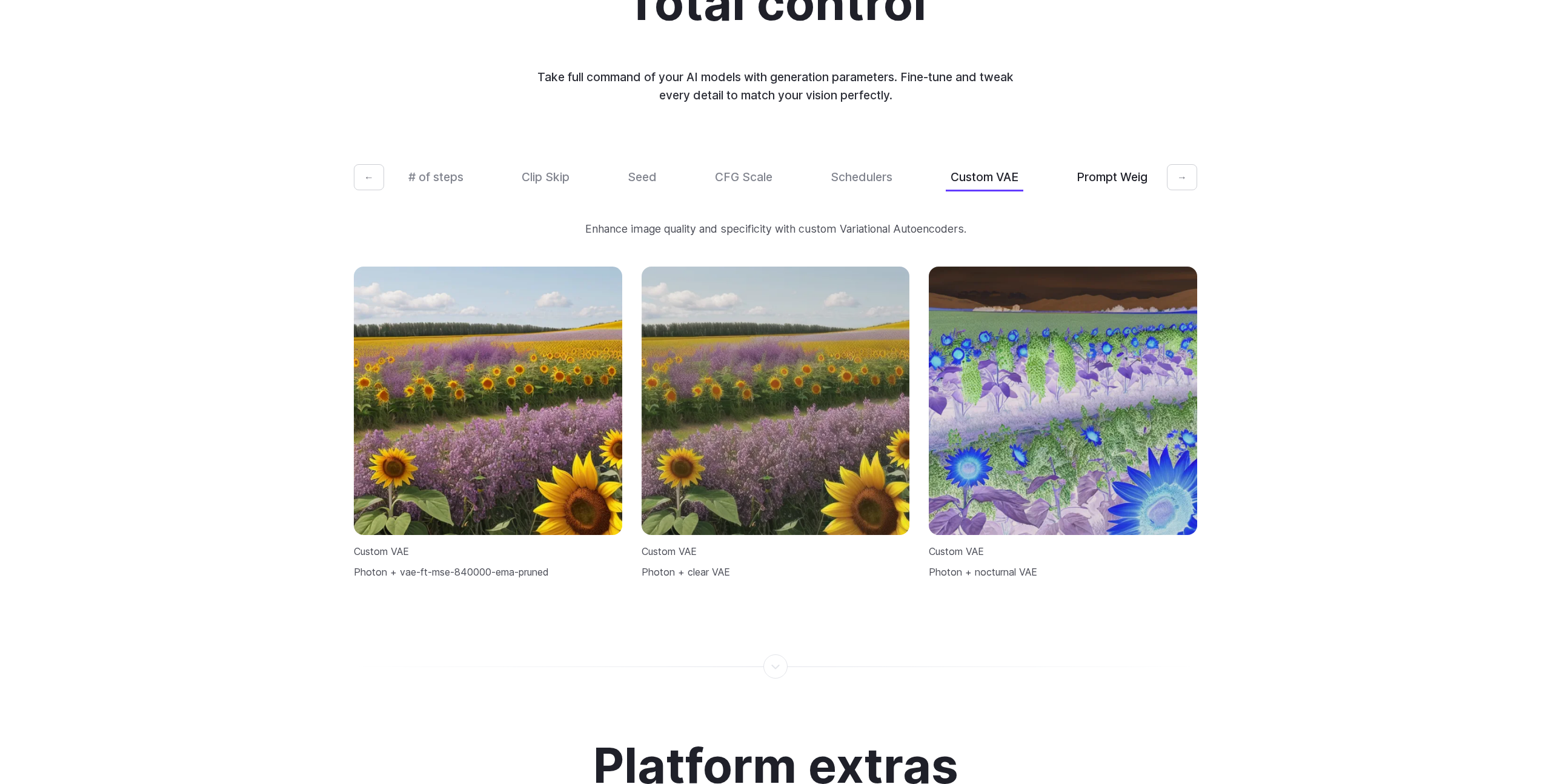
click at [1117, 163] on button "Prompt Weights" at bounding box center [1120, 177] width 97 height 28
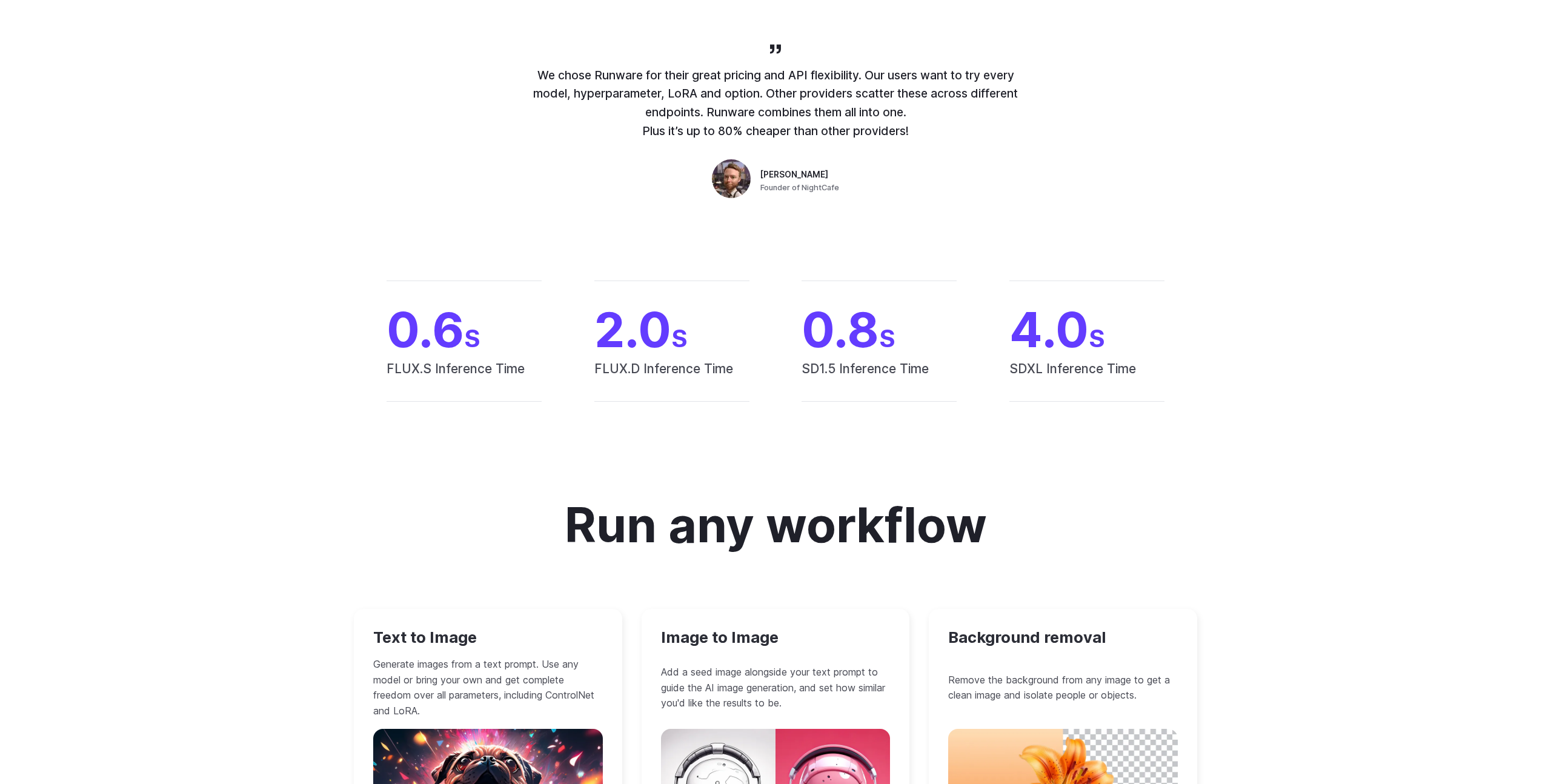
scroll to position [894, 0]
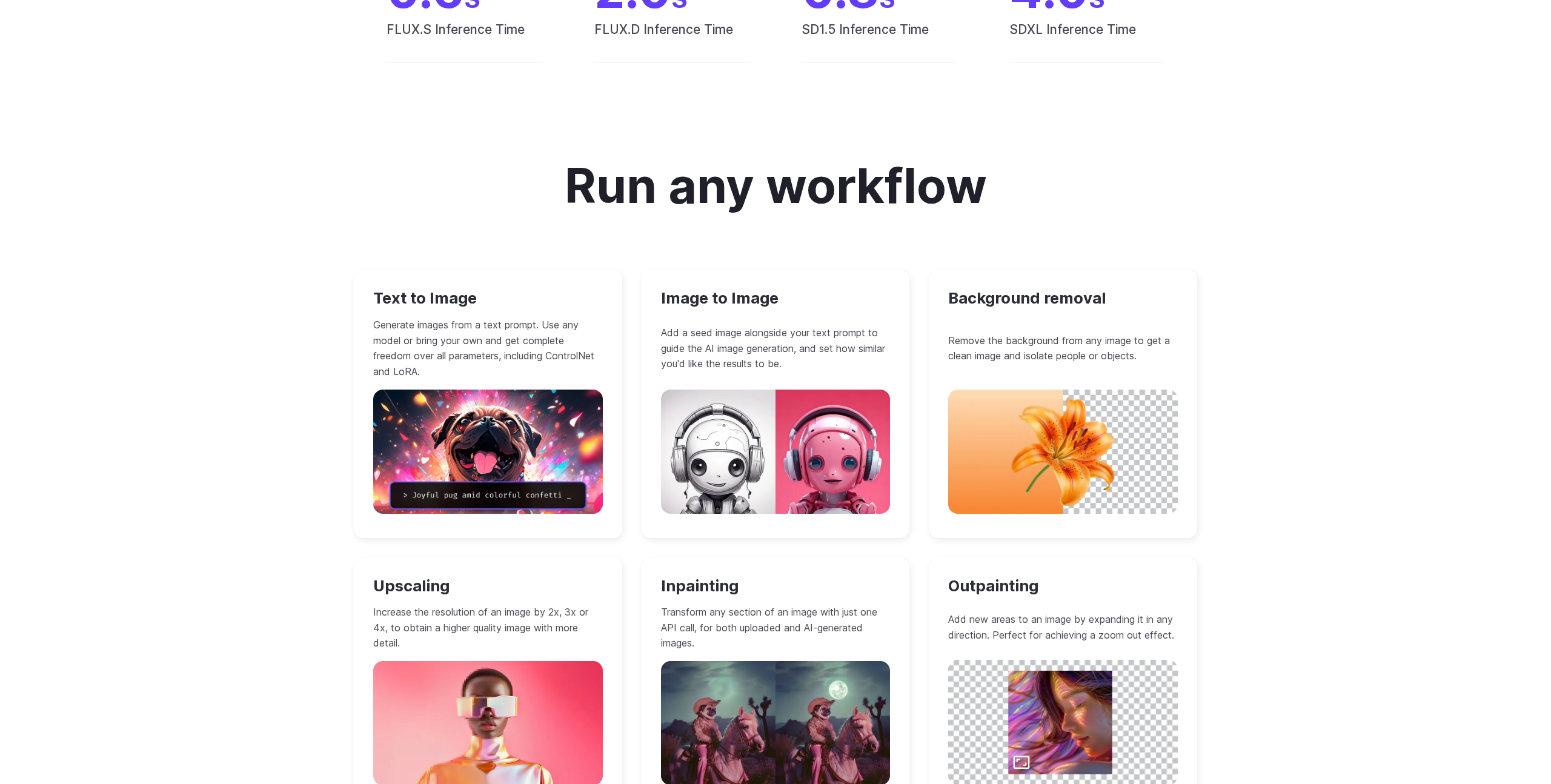
click at [631, 423] on div "Text to Image Generate images from a text prompt. Use any model or bring your o…" at bounding box center [776, 539] width 844 height 540
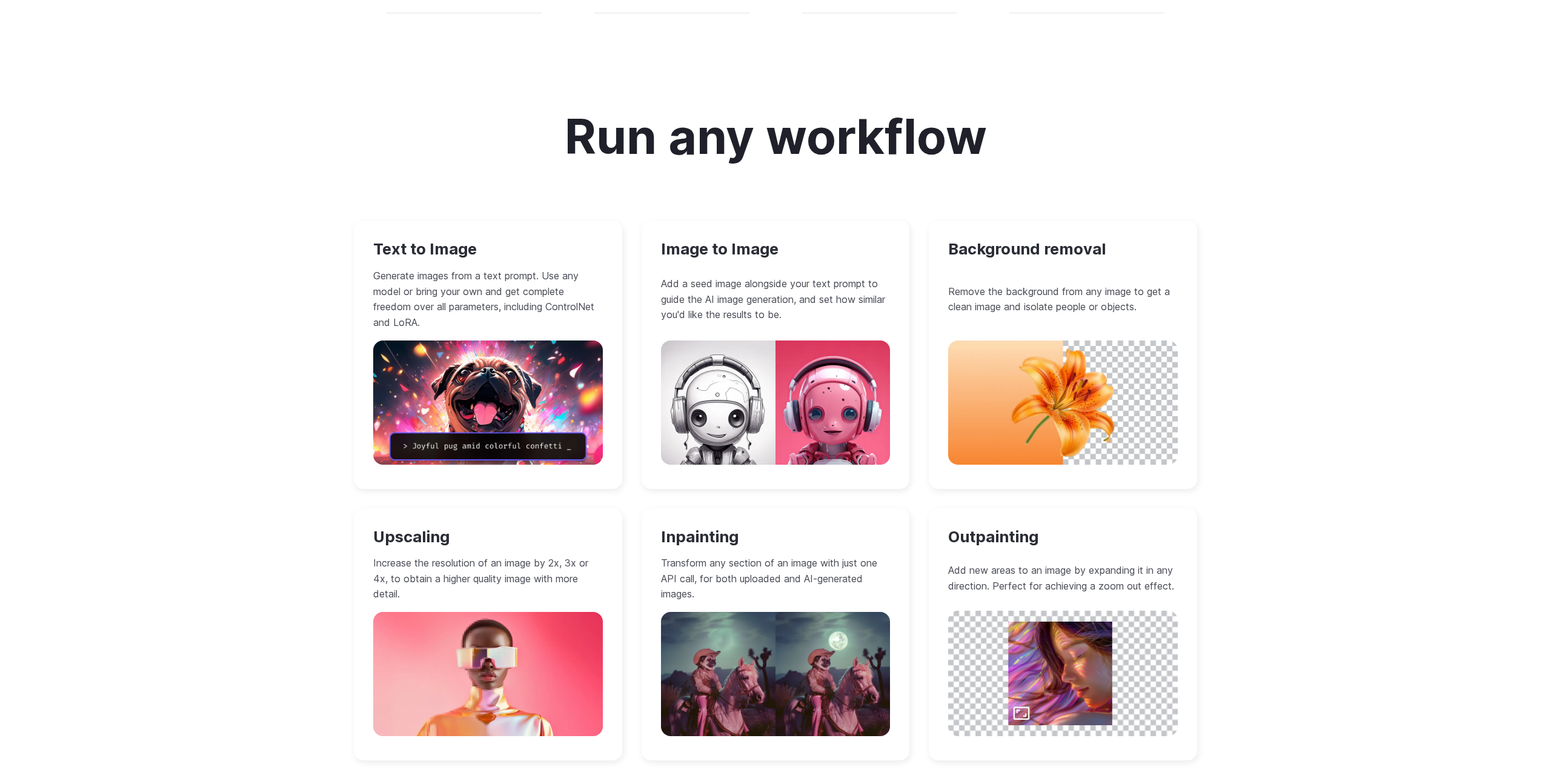
scroll to position [981, 0]
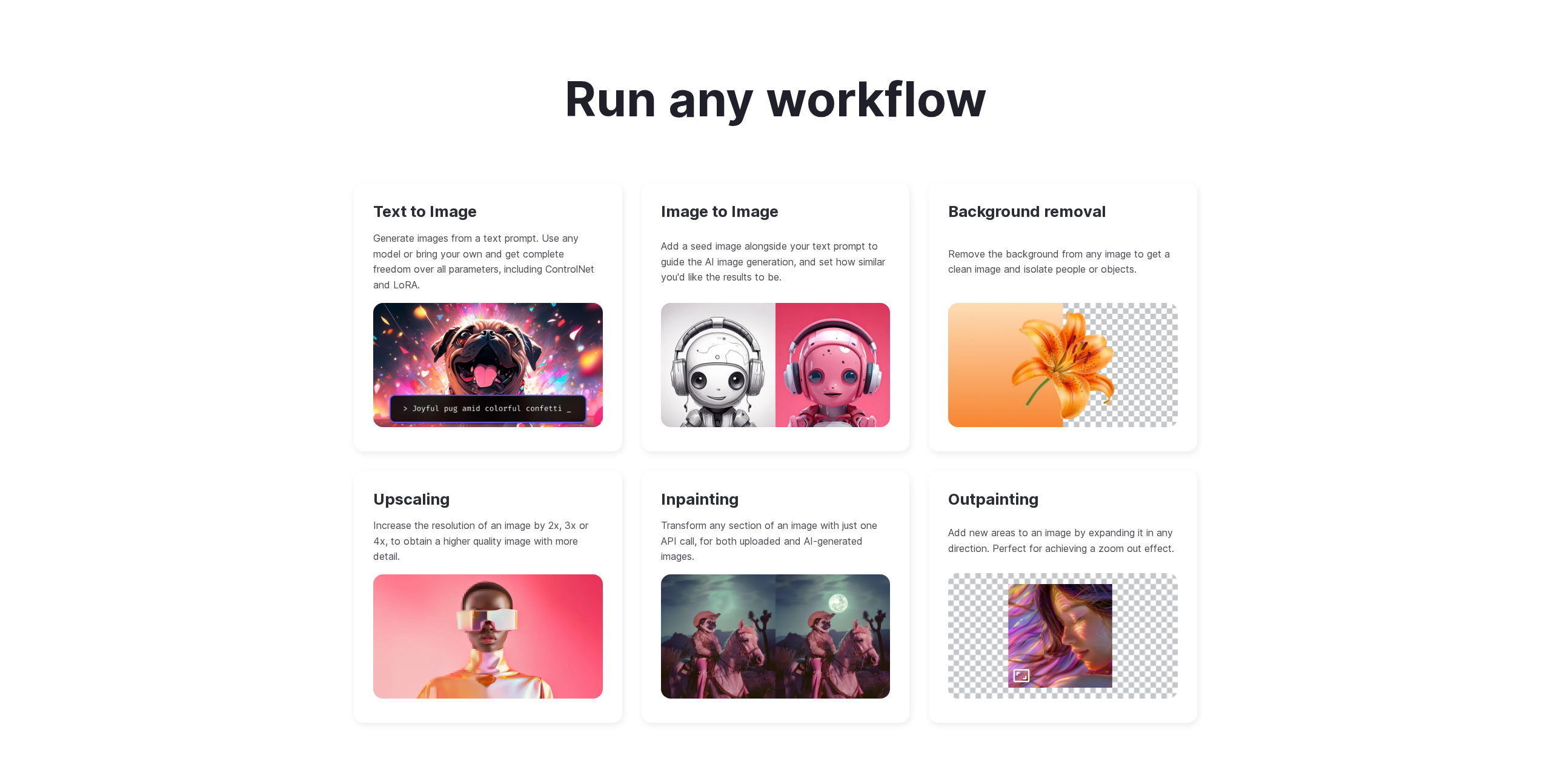
click at [629, 430] on div "Text to Image Generate images from a text prompt. Use any model or bring your o…" at bounding box center [776, 453] width 844 height 540
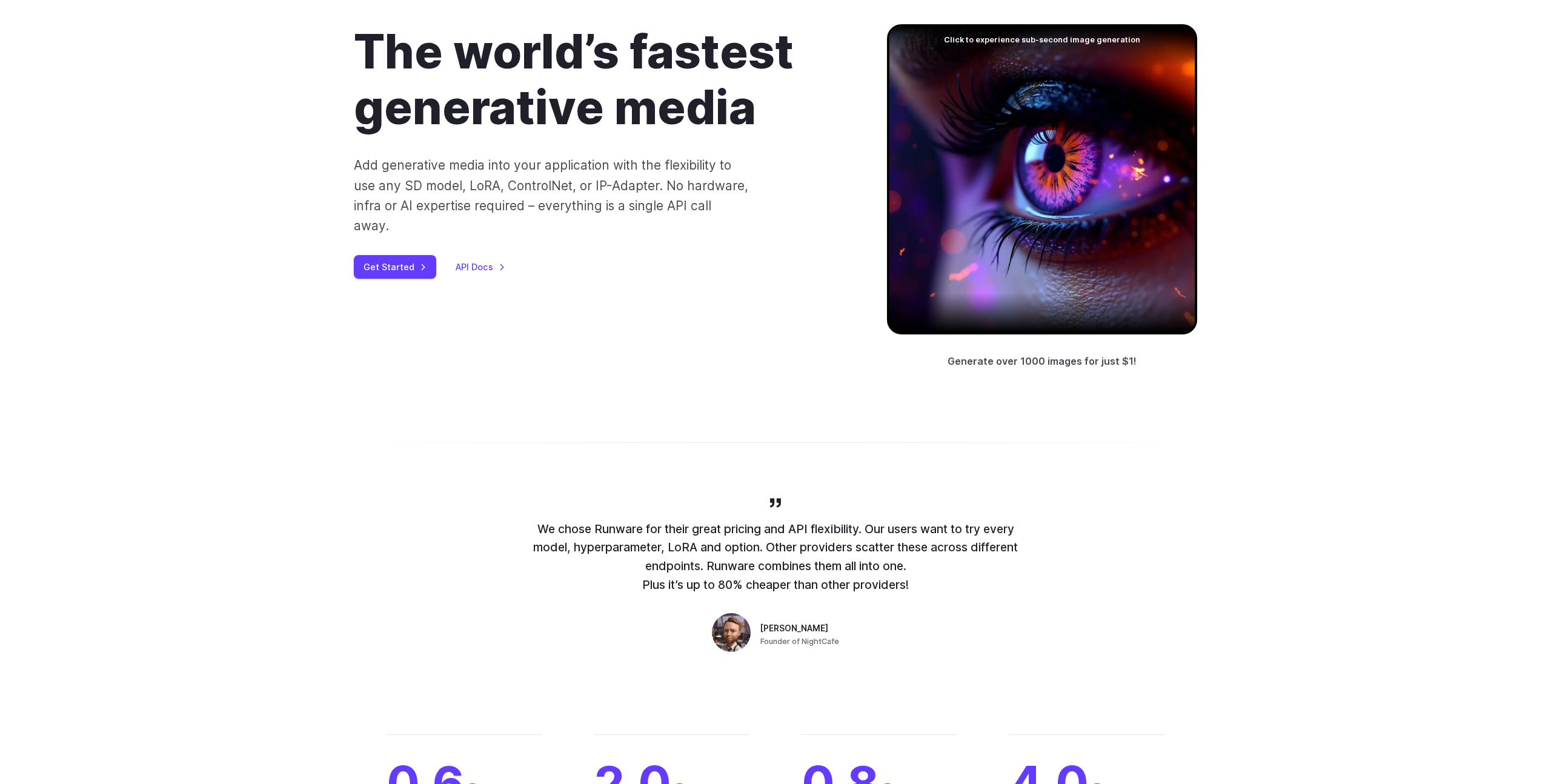
scroll to position [0, 0]
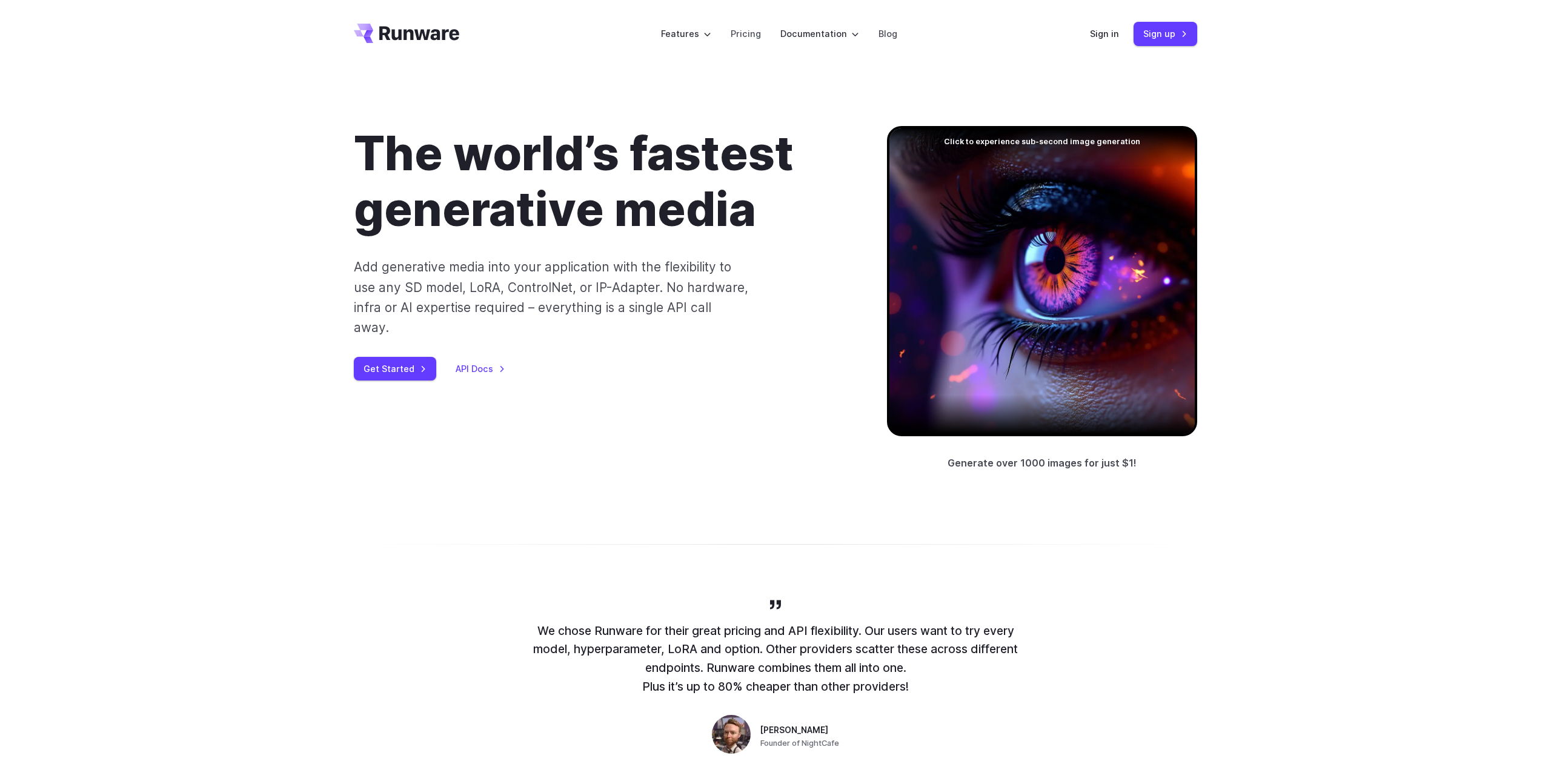
click at [782, 366] on div "The world’s fastest generative media Add generative media into your application…" at bounding box center [776, 298] width 844 height 345
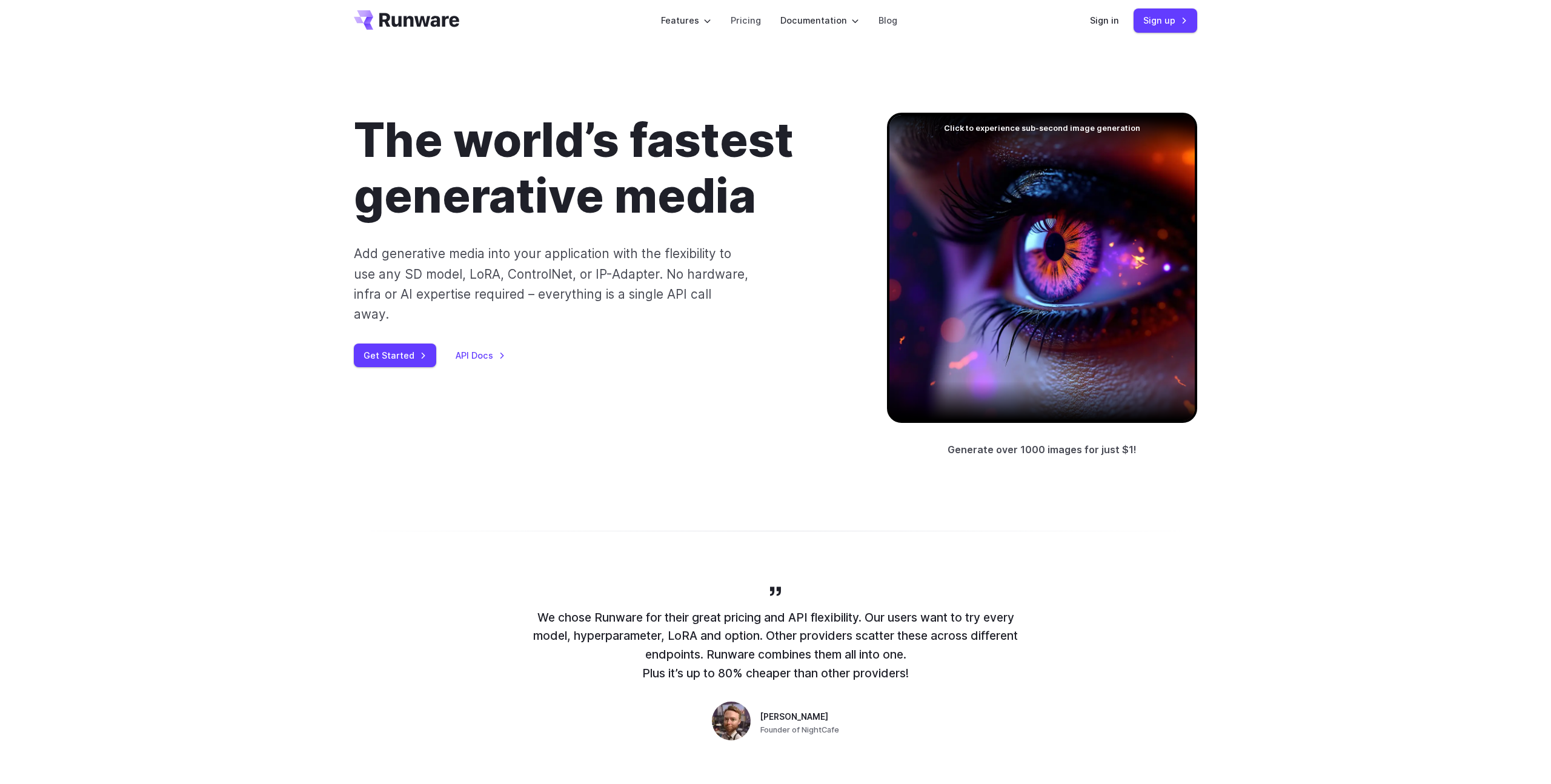
scroll to position [15, 0]
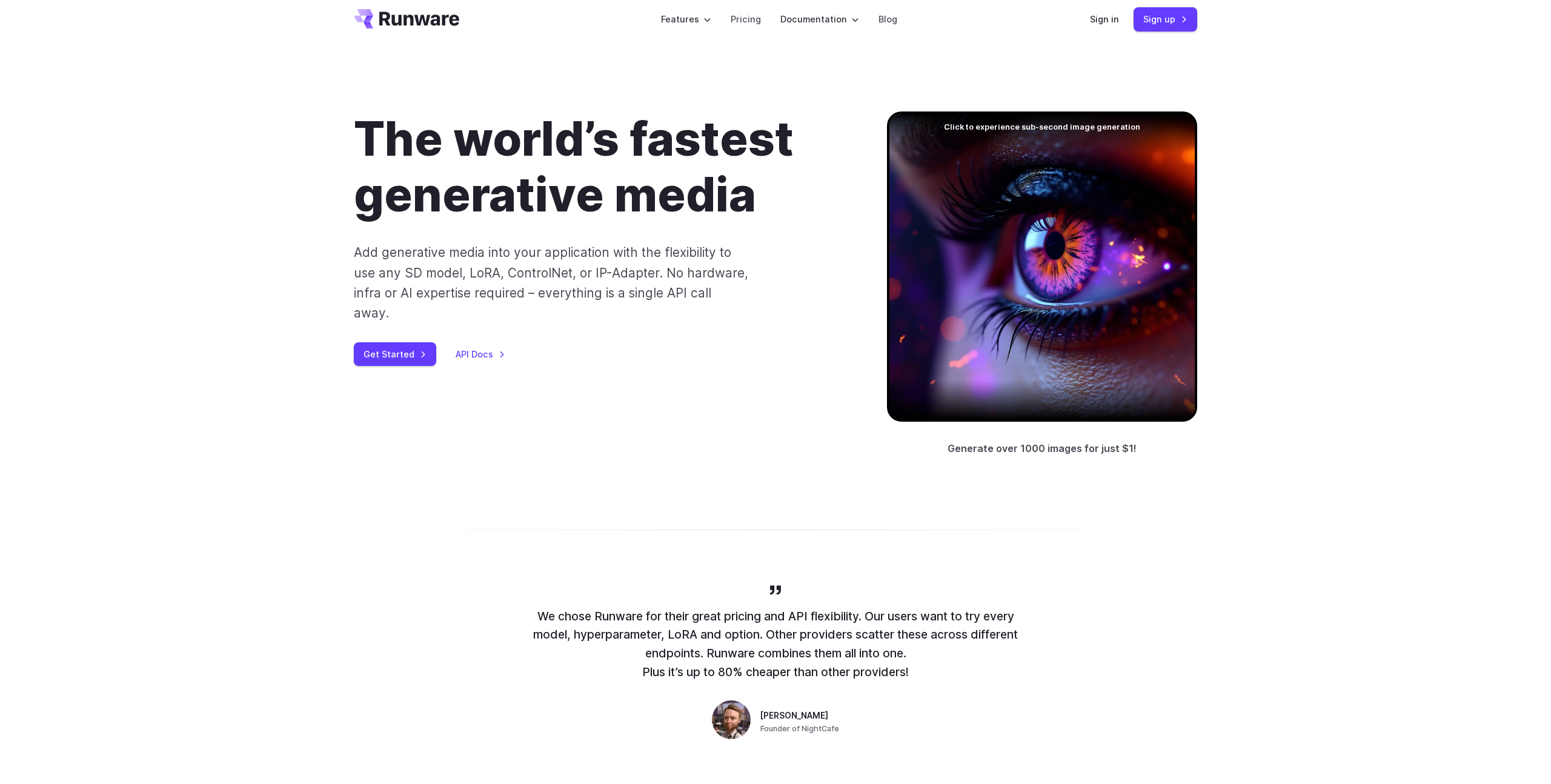
click at [1022, 177] on div at bounding box center [1042, 266] width 310 height 310
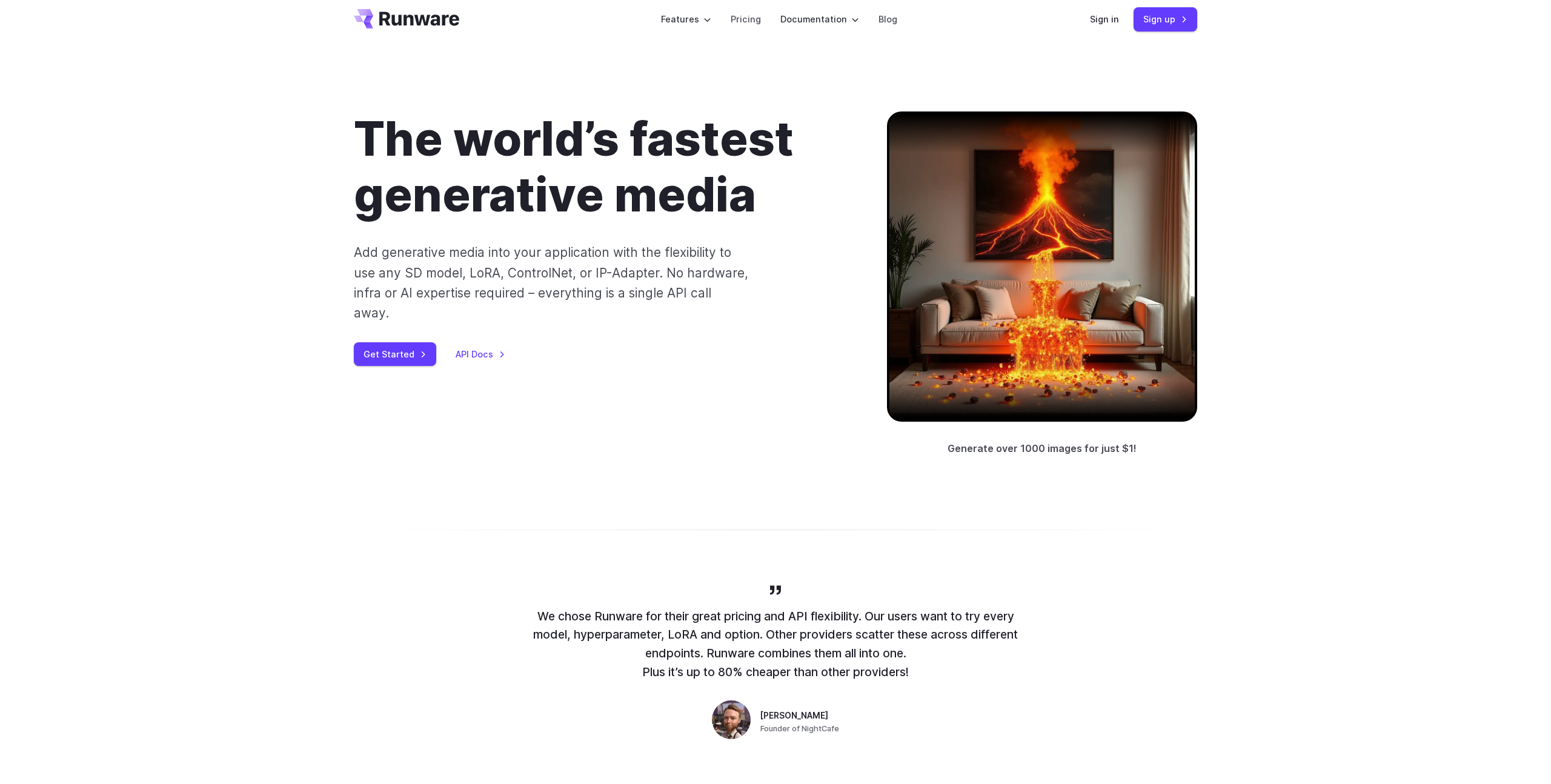
click at [1014, 268] on div at bounding box center [1042, 266] width 310 height 310
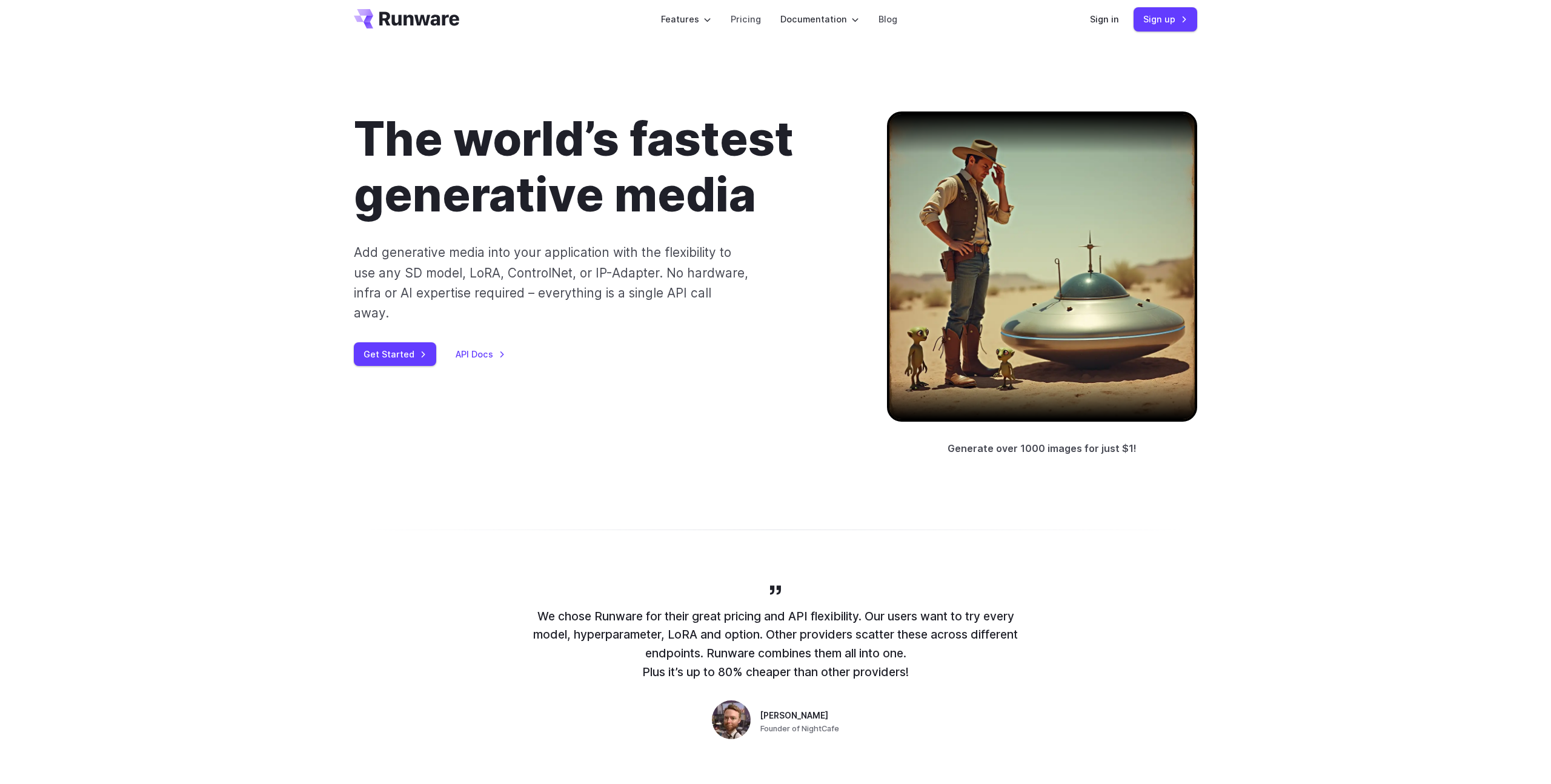
click at [1014, 268] on div at bounding box center [1042, 266] width 310 height 310
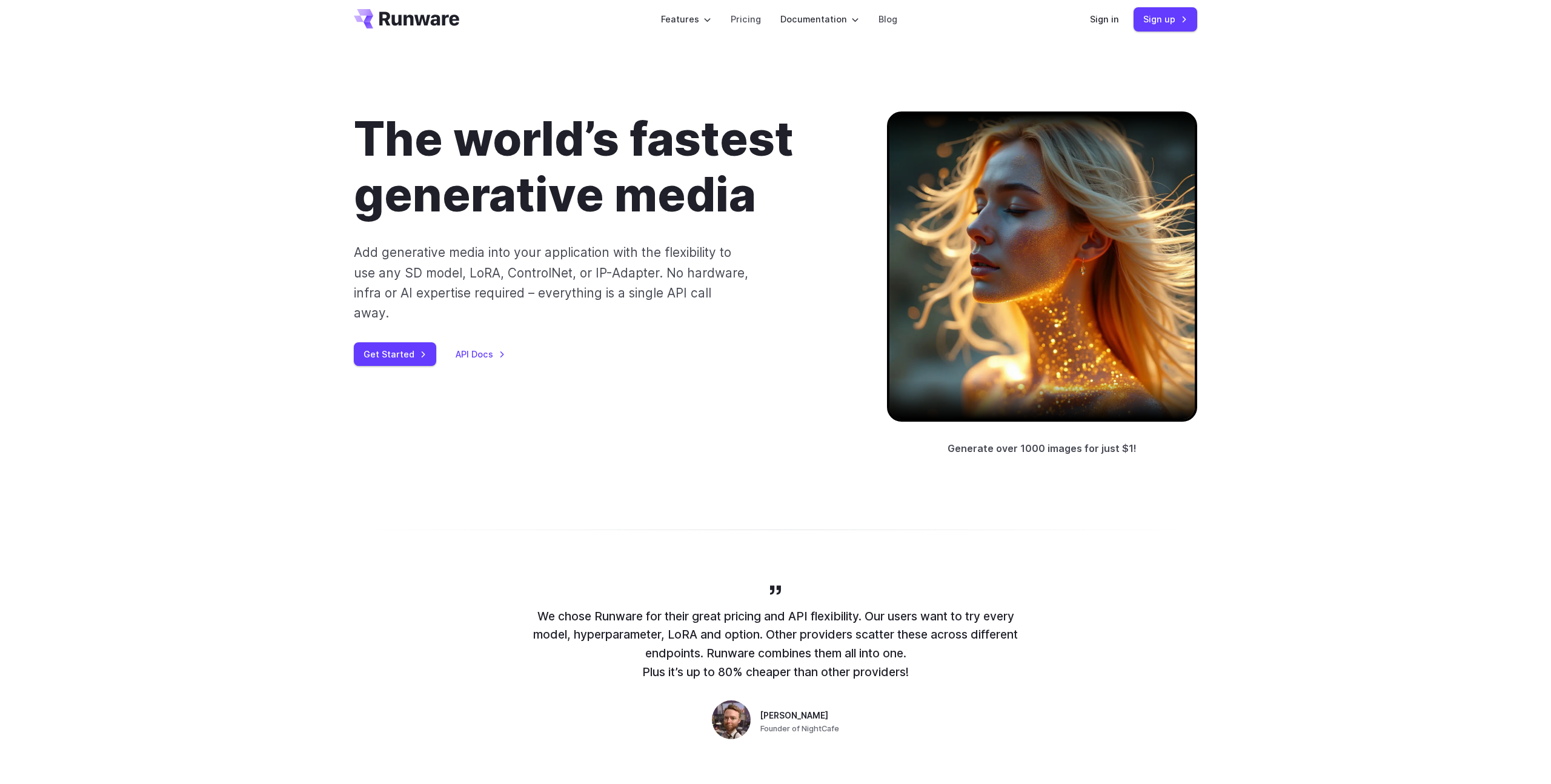
click at [1014, 268] on div at bounding box center [1042, 266] width 310 height 310
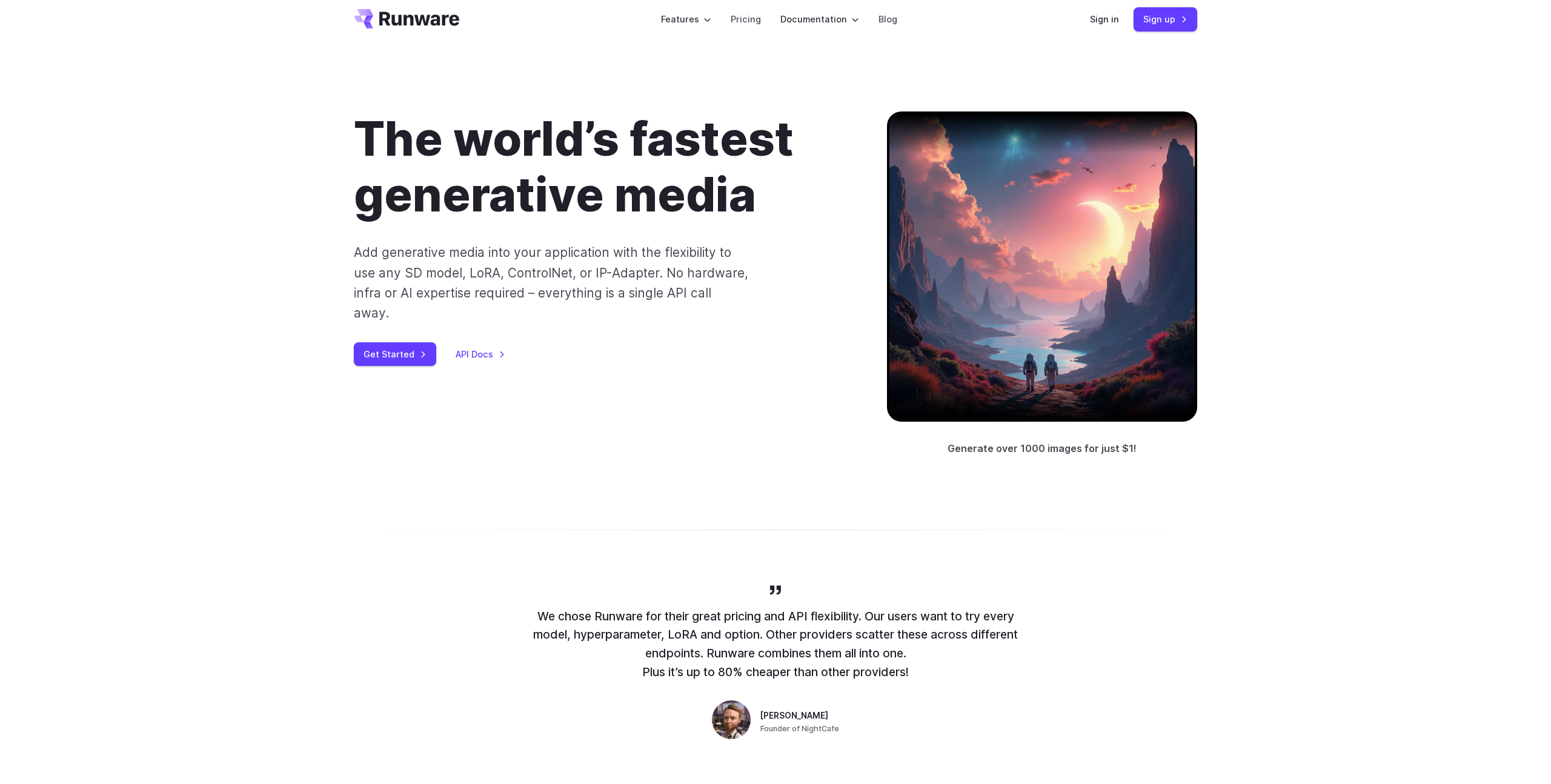
click at [1014, 268] on div at bounding box center [1042, 266] width 310 height 310
